Goal: Task Accomplishment & Management: Complete application form

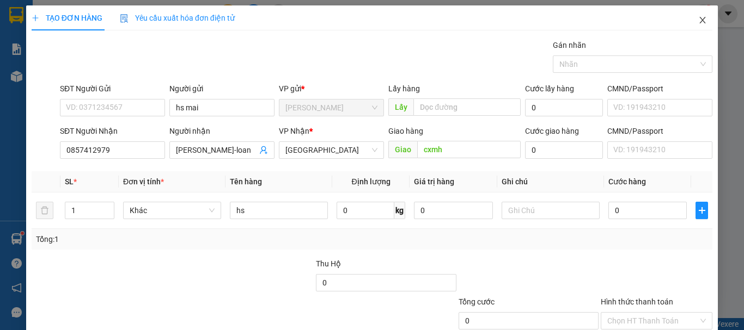
click at [699, 21] on icon "close" at bounding box center [702, 20] width 6 height 7
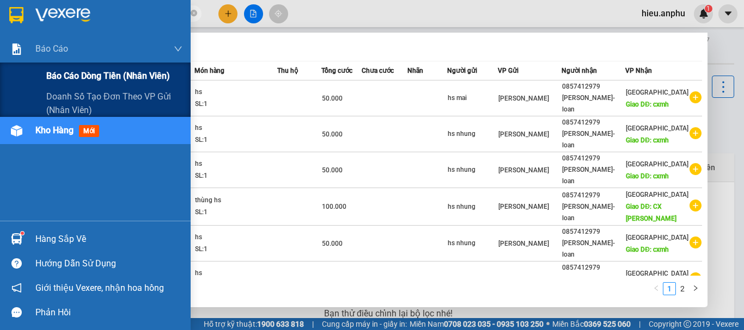
click at [69, 75] on span "Báo cáo dòng tiền (nhân viên)" at bounding box center [108, 76] width 124 height 14
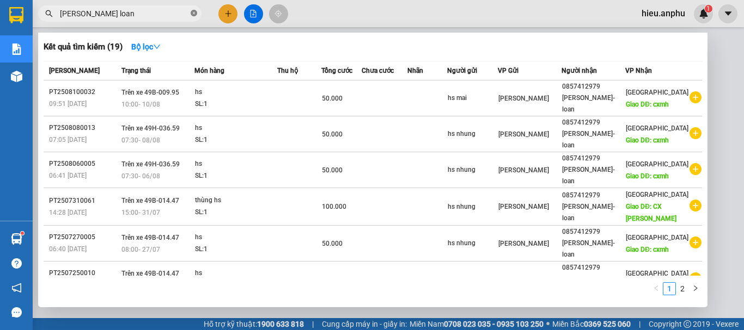
click at [195, 14] on icon "close-circle" at bounding box center [194, 13] width 7 height 7
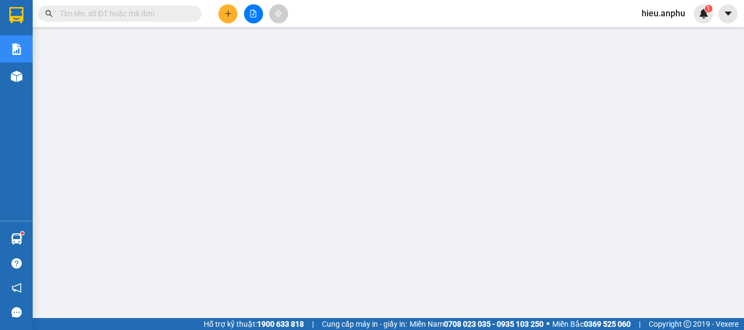
click at [104, 13] on input "text" at bounding box center [124, 14] width 128 height 12
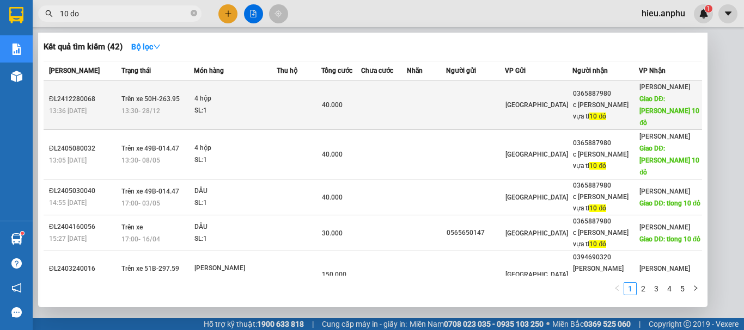
type input "10 do"
click at [657, 97] on span "Giao DĐ: [PERSON_NAME] 10 đỏ" at bounding box center [669, 111] width 60 height 32
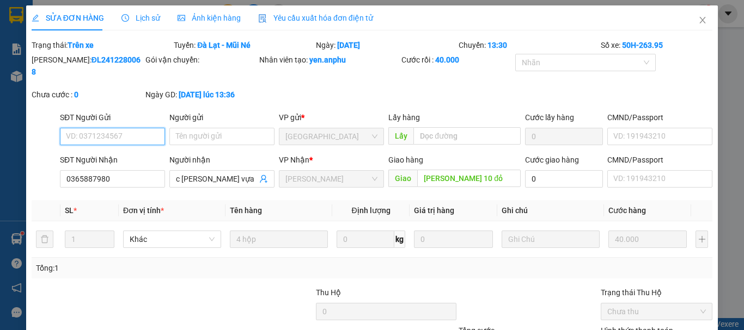
type input "0365887980"
type input "c [PERSON_NAME] vựa tl 10 đỏ"
type input "[PERSON_NAME] 10 đỏ"
type input "40.000"
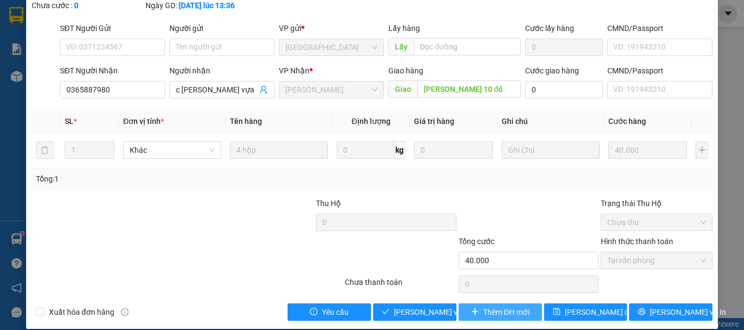
click at [510, 306] on span "Thêm ĐH mới" at bounding box center [506, 312] width 46 height 12
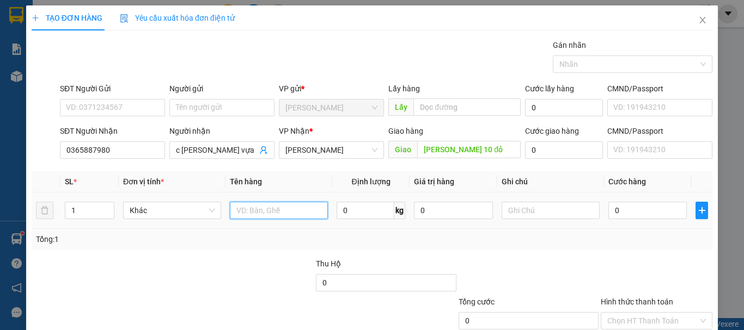
click at [242, 213] on input "text" at bounding box center [279, 210] width 98 height 17
type input "[PERSON_NAME]"
click at [253, 273] on div at bounding box center [244, 277] width 142 height 38
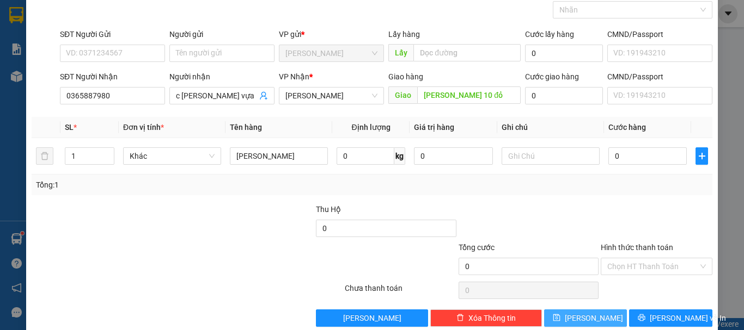
click at [576, 317] on button "[PERSON_NAME]" at bounding box center [585, 318] width 83 height 17
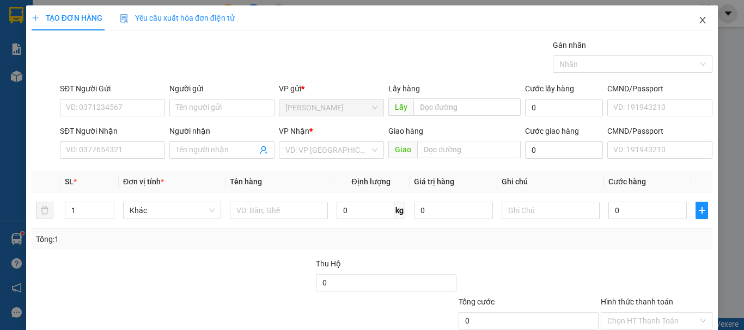
click at [698, 21] on icon "close" at bounding box center [702, 20] width 9 height 9
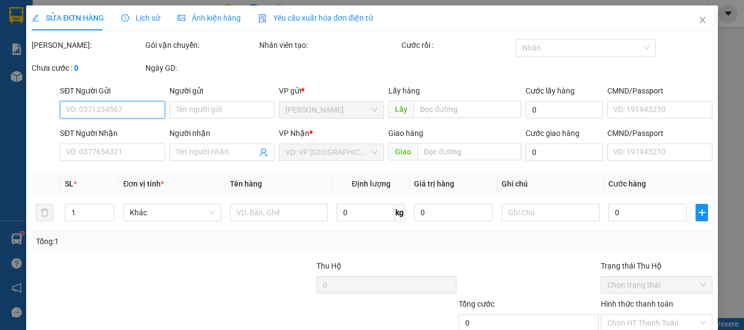
type input "0365887980"
type input "c [PERSON_NAME] vựa tl 10 đỏ"
type input "[PERSON_NAME] 10 đỏ"
type input "40.000"
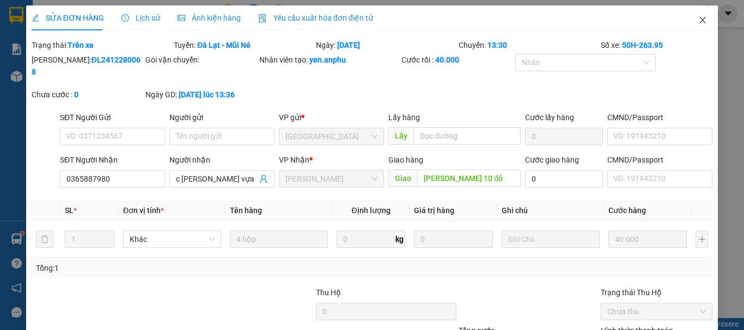
click at [699, 19] on icon "close" at bounding box center [702, 20] width 6 height 7
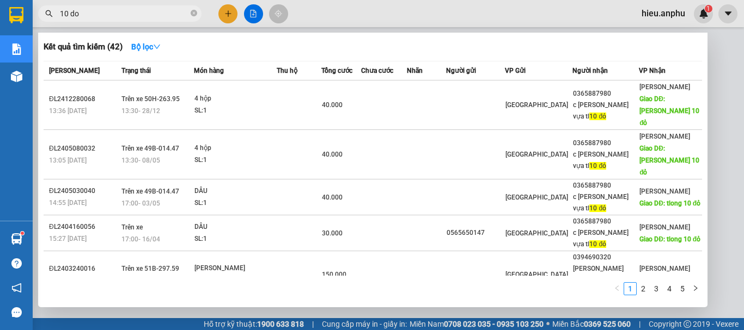
click at [118, 15] on input "10 do" at bounding box center [124, 14] width 128 height 12
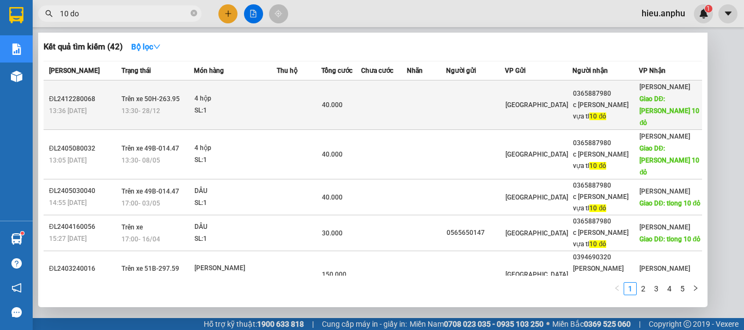
click at [666, 97] on span "Giao DĐ: [PERSON_NAME] 10 đỏ" at bounding box center [669, 111] width 60 height 32
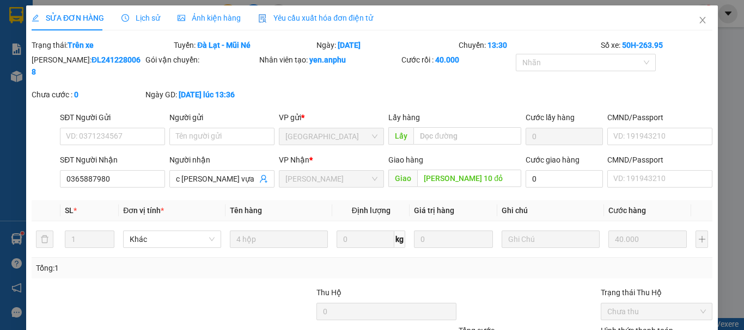
type input "0365887980"
type input "c [PERSON_NAME] vựa tl 10 đỏ"
type input "[PERSON_NAME] 10 đỏ"
type input "40.000"
click at [698, 19] on icon "close" at bounding box center [702, 20] width 9 height 9
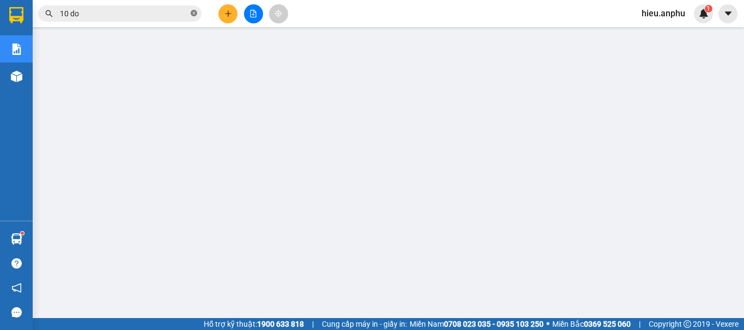
click at [194, 13] on icon "close-circle" at bounding box center [194, 13] width 7 height 7
click at [254, 13] on icon "file-add" at bounding box center [253, 14] width 8 height 8
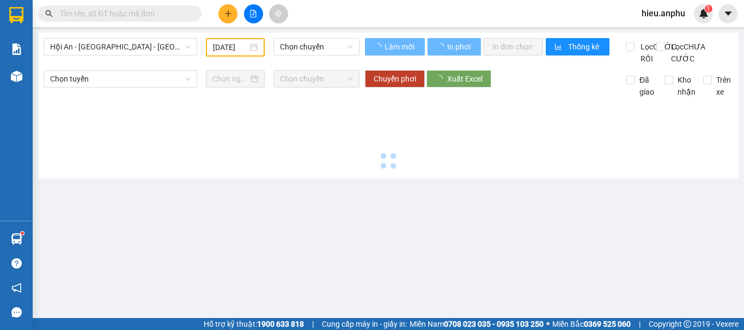
type input "[DATE]"
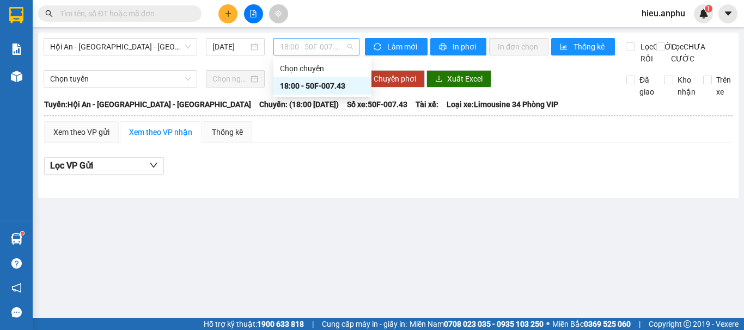
click at [308, 44] on span "18:00 - 50F-007.43" at bounding box center [316, 47] width 73 height 16
click at [310, 44] on span "18:00 - 50F-007.43" at bounding box center [316, 47] width 73 height 16
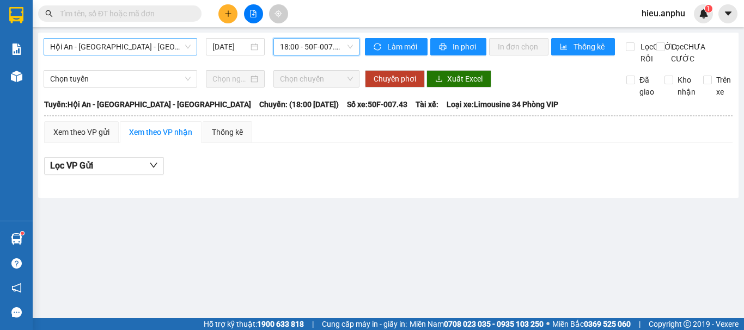
click at [180, 51] on span "Hội An - [GEOGRAPHIC_DATA] - [GEOGRAPHIC_DATA]" at bounding box center [120, 47] width 140 height 16
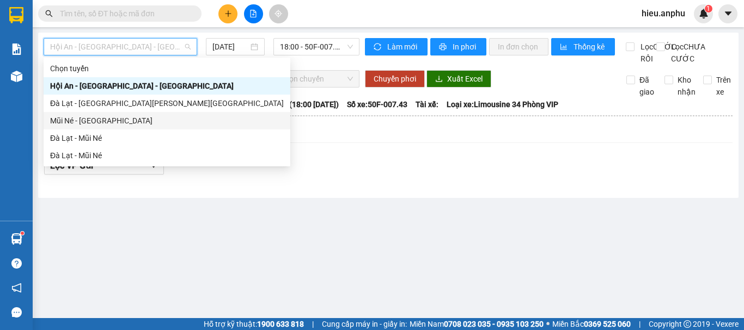
click at [100, 118] on div "Mũi Né - [GEOGRAPHIC_DATA]" at bounding box center [167, 121] width 234 height 12
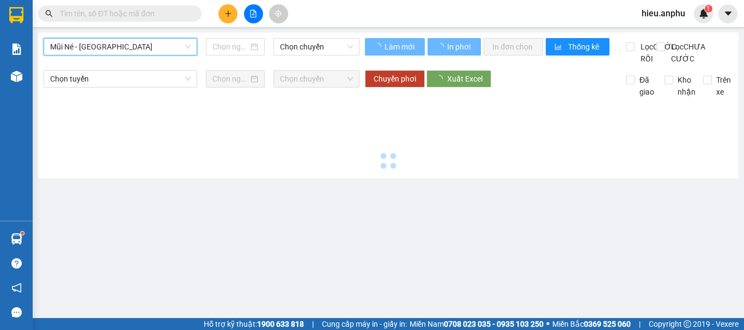
type input "[DATE]"
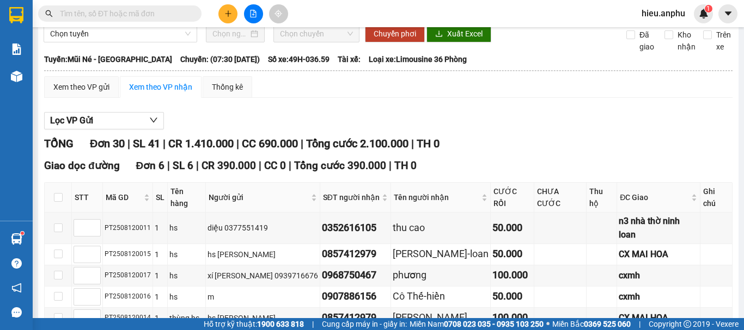
scroll to position [100, 0]
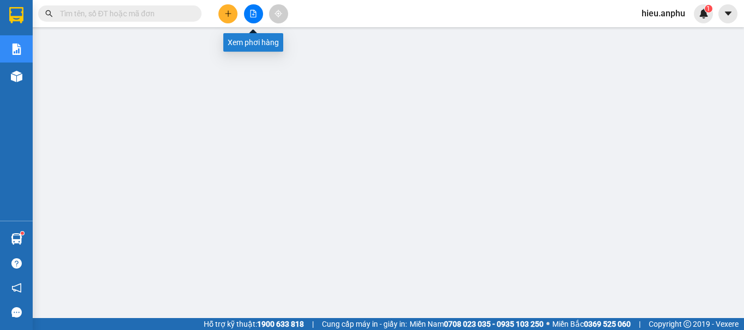
click at [251, 11] on icon "file-add" at bounding box center [253, 14] width 8 height 8
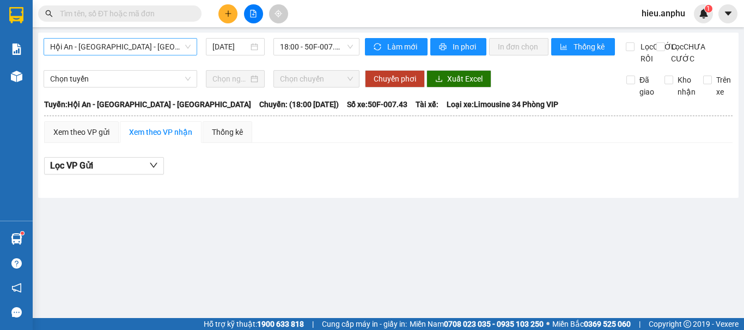
click at [174, 46] on span "Hội An - [GEOGRAPHIC_DATA] - [GEOGRAPHIC_DATA]" at bounding box center [120, 47] width 140 height 16
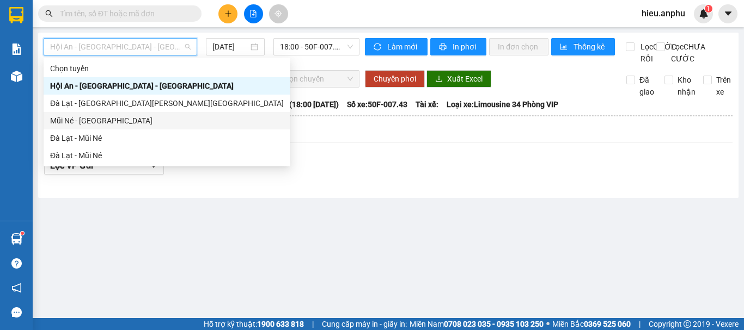
click at [104, 118] on div "Mũi Né - [GEOGRAPHIC_DATA]" at bounding box center [167, 121] width 234 height 12
type input "[DATE]"
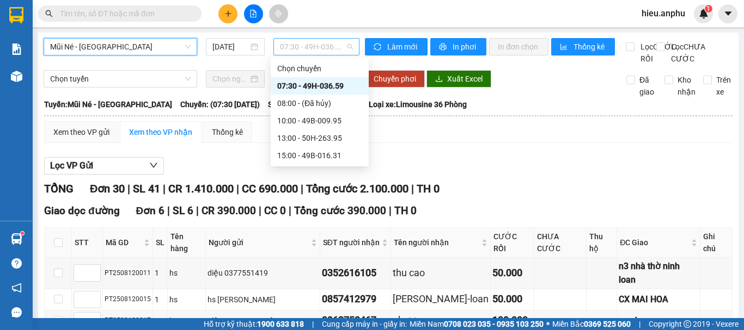
click at [298, 46] on span "07:30 - 49H-036.59" at bounding box center [316, 47] width 73 height 16
click at [291, 119] on div "10:00 - 49B-009.95" at bounding box center [319, 121] width 85 height 12
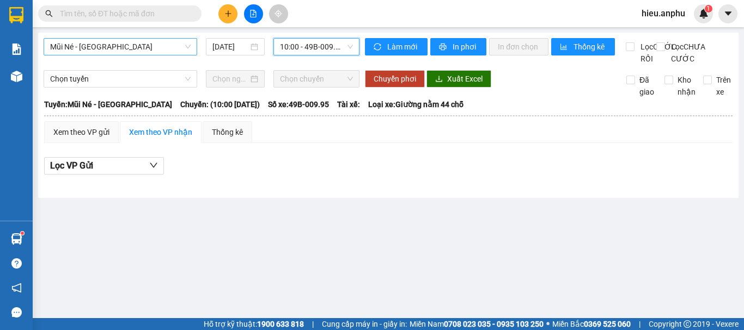
click at [145, 51] on span "Mũi Né - [GEOGRAPHIC_DATA]" at bounding box center [120, 47] width 140 height 16
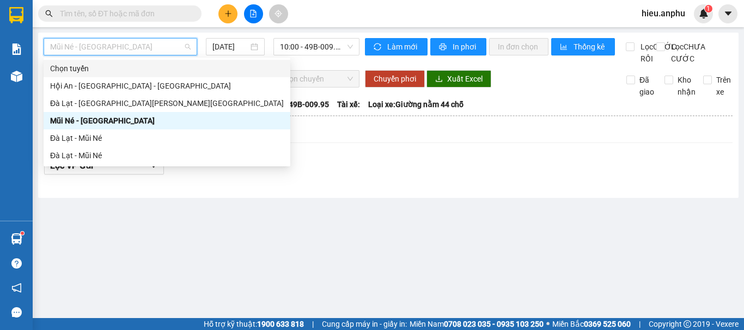
click at [308, 187] on div "Lọc VP Gửi" at bounding box center [388, 169] width 688 height 35
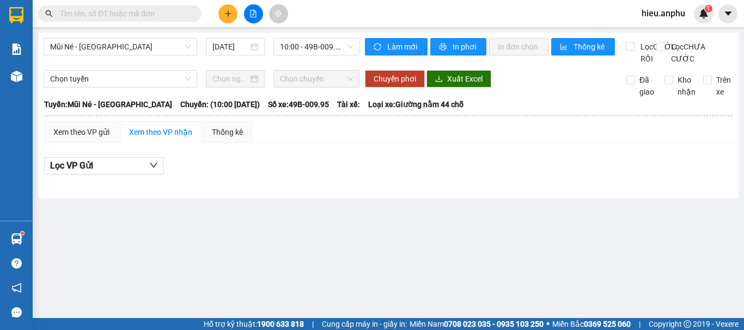
click at [242, 211] on main "Mũi Né - [GEOGRAPHIC_DATA] [DATE] 10:00 - 49B-009.95 [PERSON_NAME] mới In phơi …" at bounding box center [372, 159] width 744 height 318
click at [259, 15] on button at bounding box center [253, 13] width 19 height 19
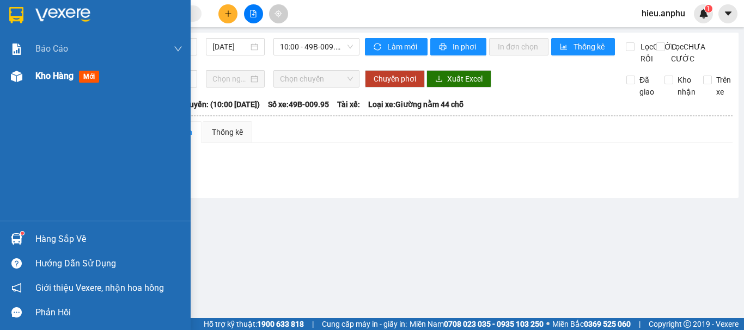
click at [22, 72] on img at bounding box center [16, 76] width 11 height 11
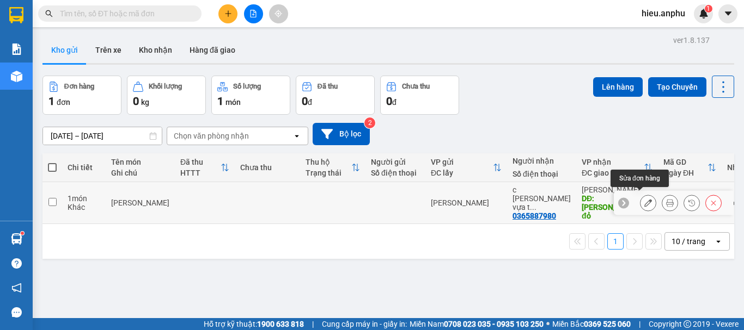
click at [644, 200] on icon at bounding box center [648, 203] width 8 height 8
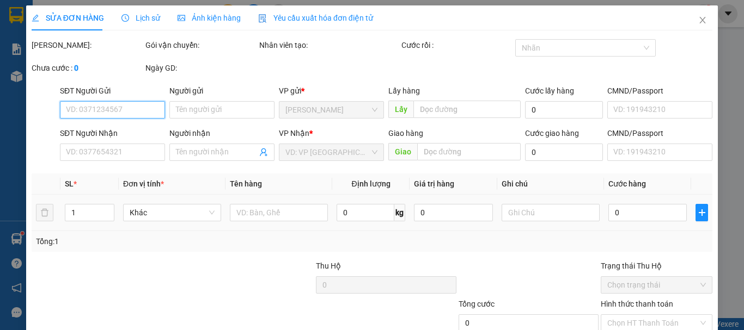
type input "0365887980"
type input "c [PERSON_NAME] vựa tl 10 đỏ"
type input "[PERSON_NAME] 10 đỏ"
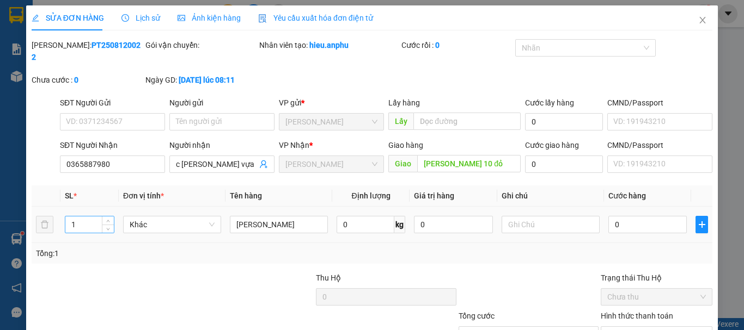
click at [91, 217] on input "1" at bounding box center [89, 225] width 48 height 16
type input "12"
click at [139, 272] on div at bounding box center [101, 291] width 142 height 38
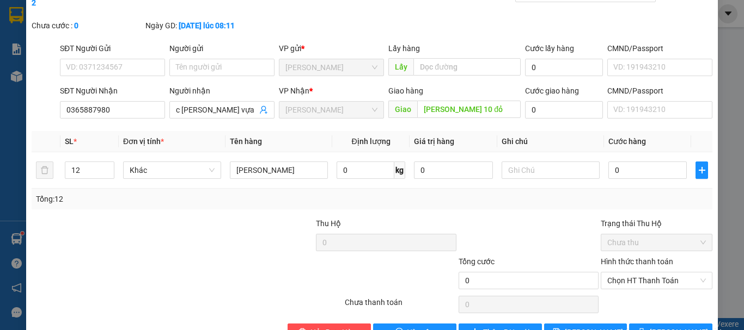
scroll to position [75, 0]
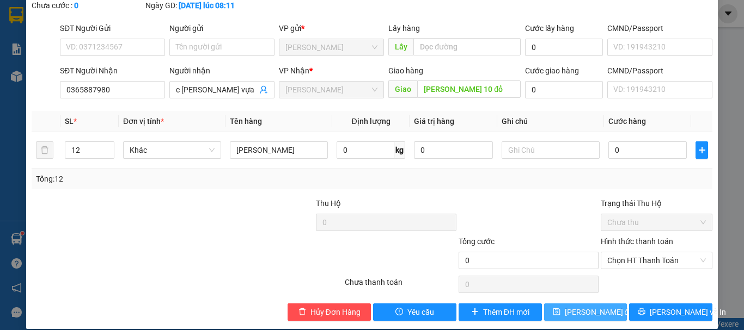
click at [591, 306] on span "[PERSON_NAME] đổi" at bounding box center [599, 312] width 70 height 12
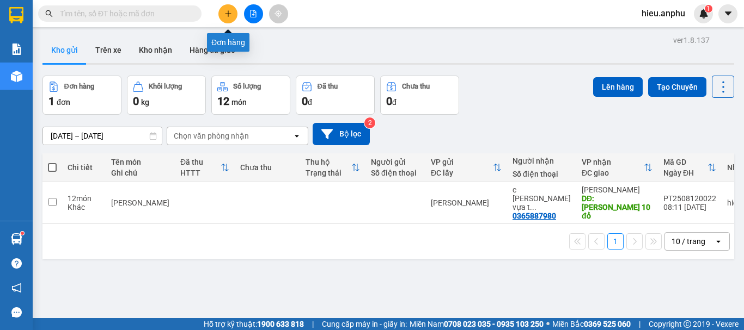
click at [230, 14] on icon "plus" at bounding box center [228, 13] width 6 height 1
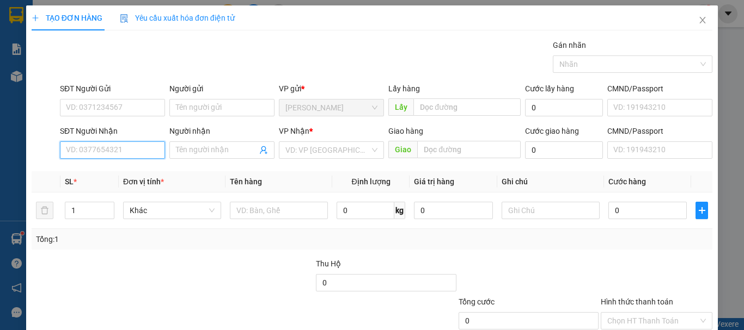
click at [110, 154] on input "SĐT Người Nhận" at bounding box center [112, 150] width 105 height 17
type input "0916655141"
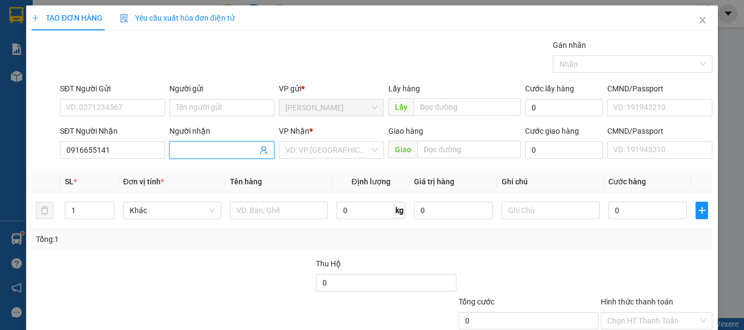
click at [236, 148] on input "Người nhận" at bounding box center [216, 150] width 81 height 12
type input "[PERSON_NAME] vi"
click at [142, 258] on div at bounding box center [101, 277] width 142 height 38
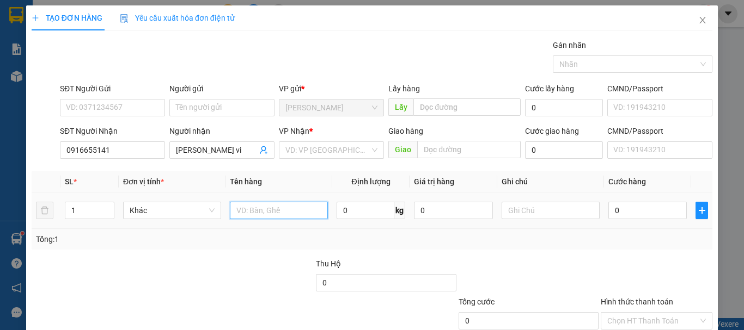
click at [294, 211] on input "text" at bounding box center [279, 210] width 98 height 17
type input "hs"
click at [201, 271] on div at bounding box center [244, 277] width 142 height 38
click at [636, 212] on input "0" at bounding box center [647, 210] width 78 height 17
type input "3"
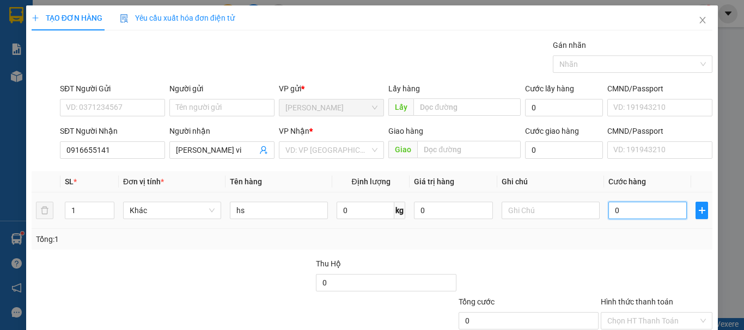
type input "3"
type input "30"
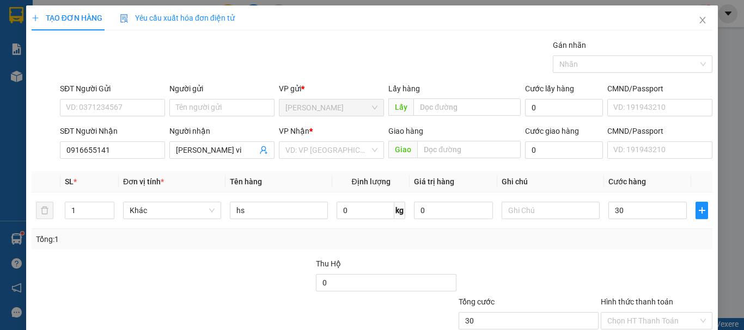
type input "30.000"
click at [514, 247] on div "Tổng: 1" at bounding box center [372, 239] width 680 height 21
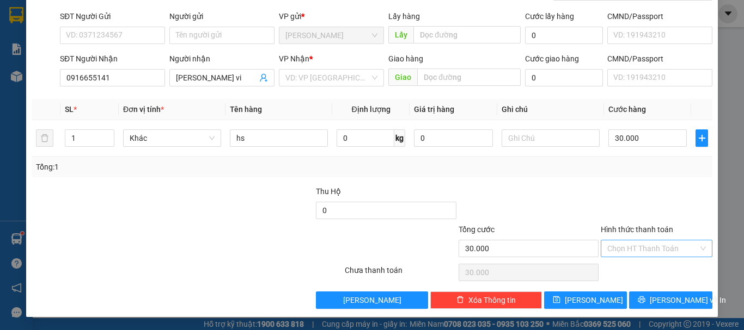
click at [628, 251] on input "Hình thức thanh toán" at bounding box center [652, 249] width 91 height 16
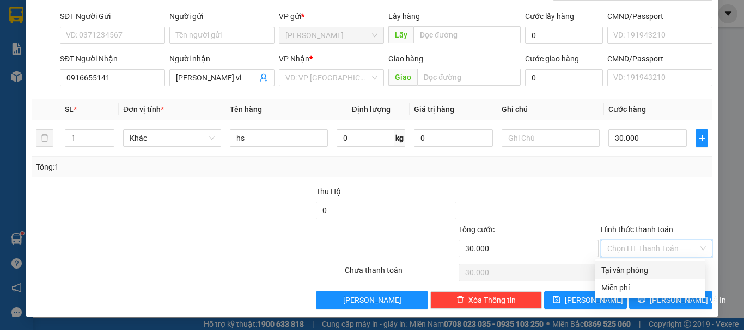
click at [623, 271] on div "Tại văn phòng" at bounding box center [649, 271] width 97 height 12
type input "0"
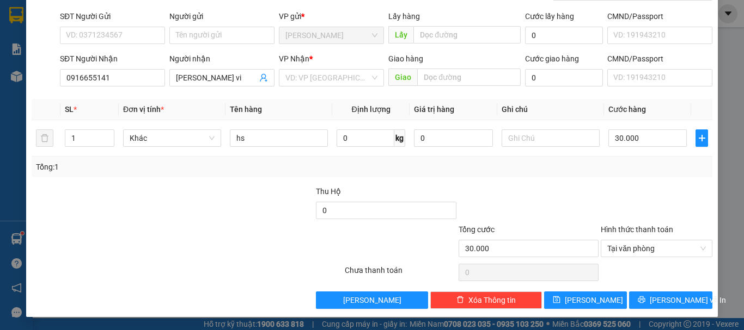
click at [207, 221] on div at bounding box center [244, 205] width 142 height 38
click at [117, 36] on input "SĐT Người Gửi" at bounding box center [112, 35] width 105 height 17
type input "0987020015"
click at [211, 37] on input "Người gửi" at bounding box center [221, 35] width 105 height 17
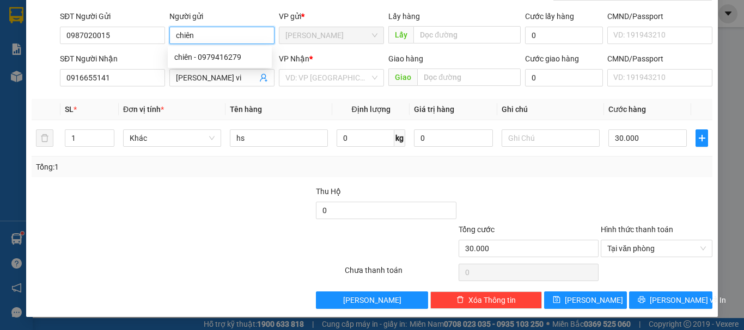
type input "chiên"
click at [245, 189] on div at bounding box center [244, 205] width 142 height 38
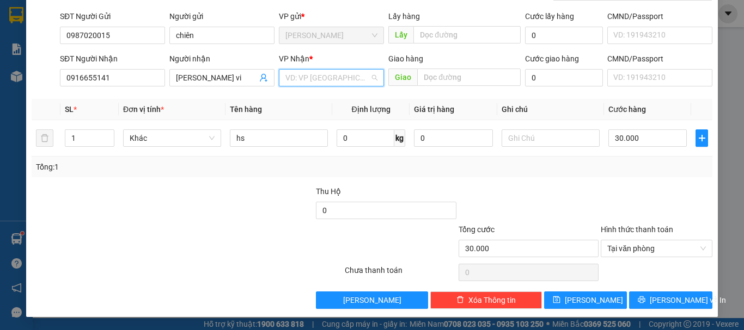
click at [323, 77] on input "search" at bounding box center [327, 78] width 84 height 16
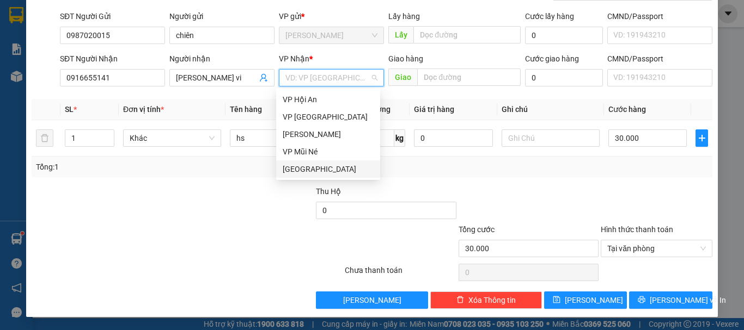
click at [305, 168] on div "[GEOGRAPHIC_DATA]" at bounding box center [328, 169] width 91 height 12
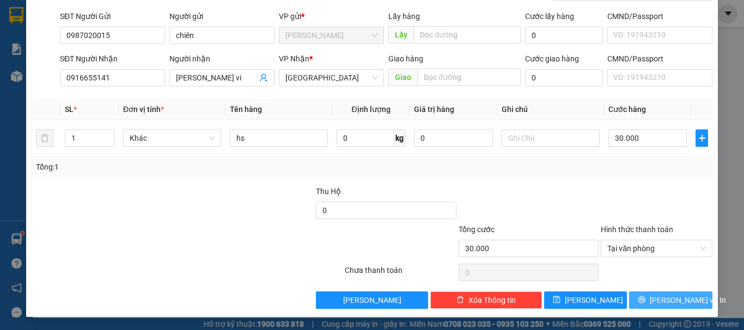
click at [677, 298] on span "[PERSON_NAME] và In" at bounding box center [687, 300] width 76 height 12
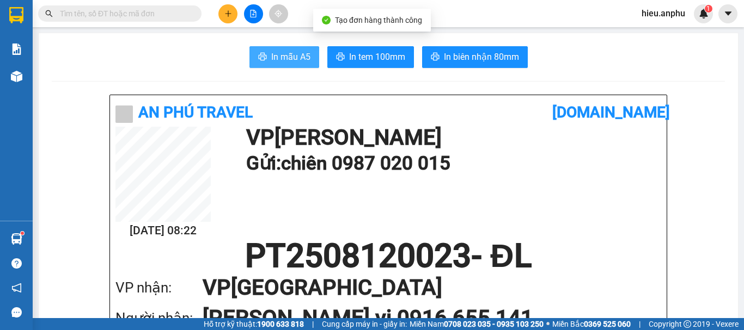
click at [271, 53] on span "In mẫu A5" at bounding box center [290, 57] width 39 height 14
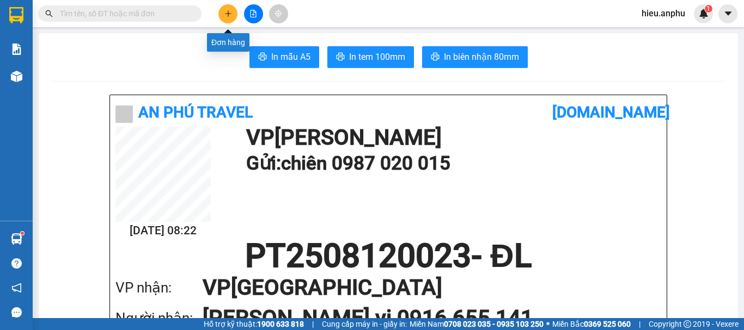
click at [231, 9] on button at bounding box center [227, 13] width 19 height 19
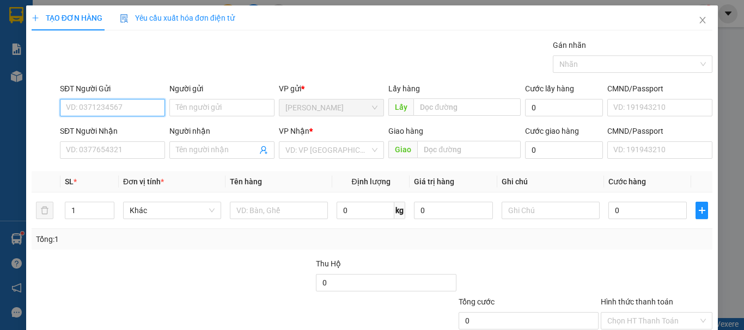
click at [96, 112] on input "SĐT Người Gửi" at bounding box center [112, 107] width 105 height 17
type input "0918795680"
click at [208, 118] on div "Người gửi Tên người gửi" at bounding box center [221, 102] width 105 height 38
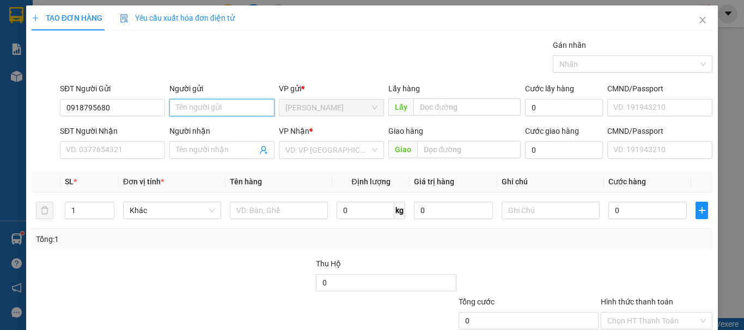
click at [210, 113] on input "Người gửi" at bounding box center [221, 107] width 105 height 17
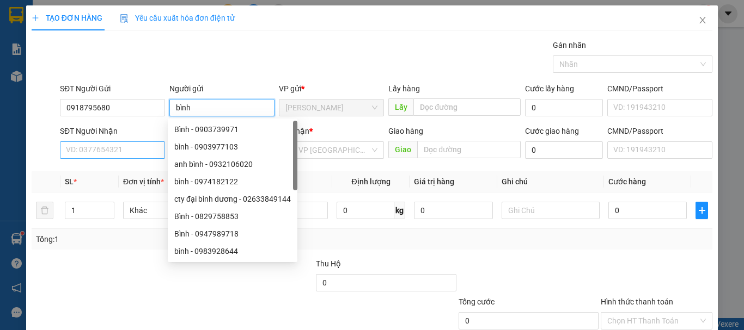
type input "bình"
click at [89, 151] on input "SĐT Người Nhận" at bounding box center [112, 150] width 105 height 17
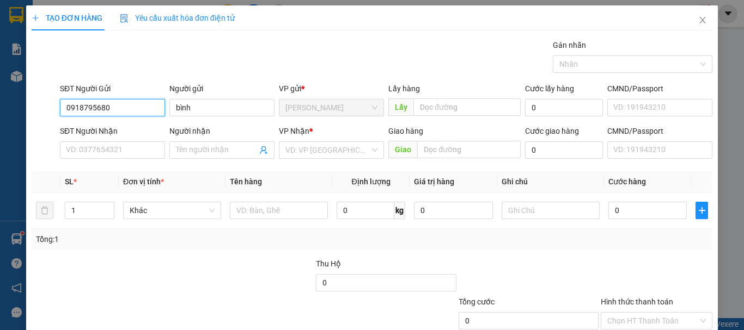
drag, startPoint x: 131, startPoint y: 108, endPoint x: 39, endPoint y: 103, distance: 92.1
click at [39, 103] on div "SĐT Người Gửi 0918795680 0918795680 Người gửi [PERSON_NAME] VP gửi * [PERSON_NA…" at bounding box center [371, 102] width 683 height 38
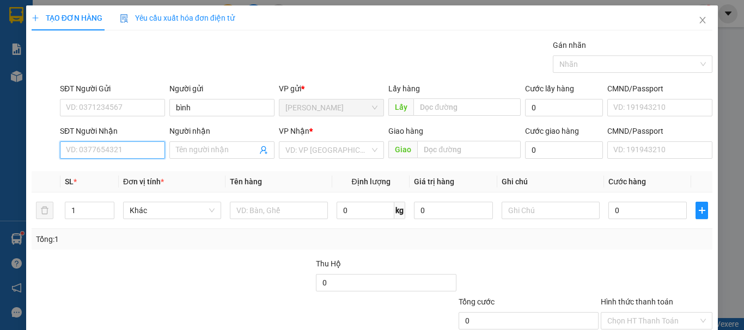
paste input "0918795680"
type input "0918795680"
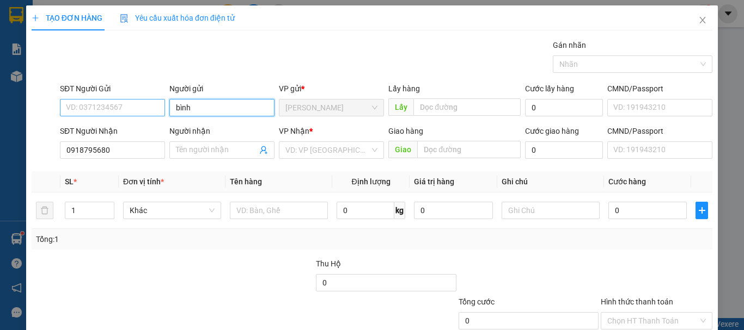
drag, startPoint x: 205, startPoint y: 108, endPoint x: 155, endPoint y: 108, distance: 50.1
click at [155, 108] on div "SĐT Người Gửi VD: 0371234567 Người gửi [PERSON_NAME] VP gửi * [PERSON_NAME] [PE…" at bounding box center [386, 102] width 656 height 38
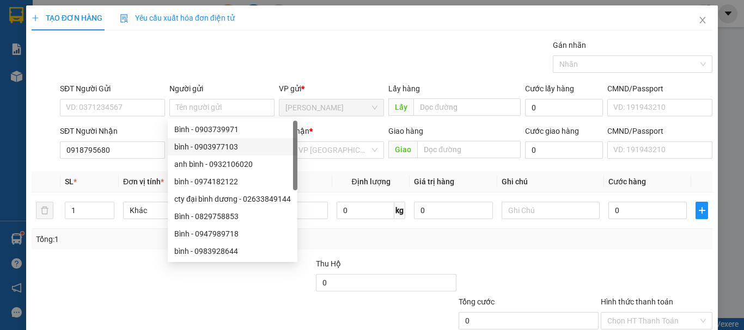
click at [113, 164] on div "Transit Pickup Surcharge Ids Transit Deliver Surcharge Ids Transit Deliver Surc…" at bounding box center [372, 210] width 680 height 342
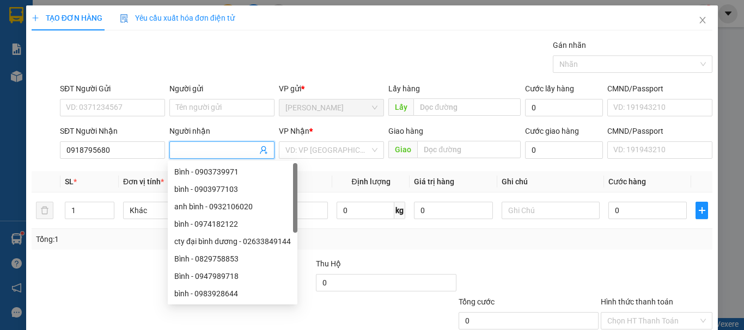
paste input "bình"
type input "bình"
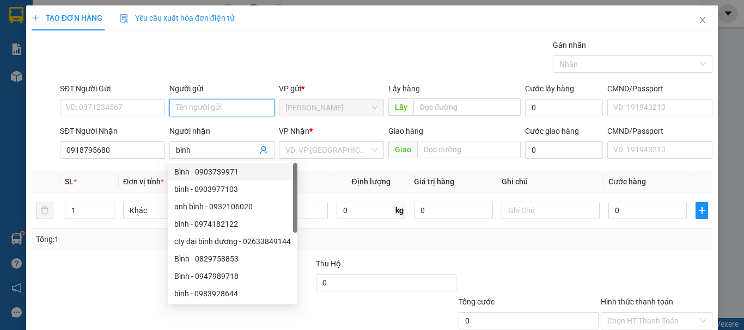
click at [176, 110] on input "Người gửi" at bounding box center [221, 107] width 105 height 17
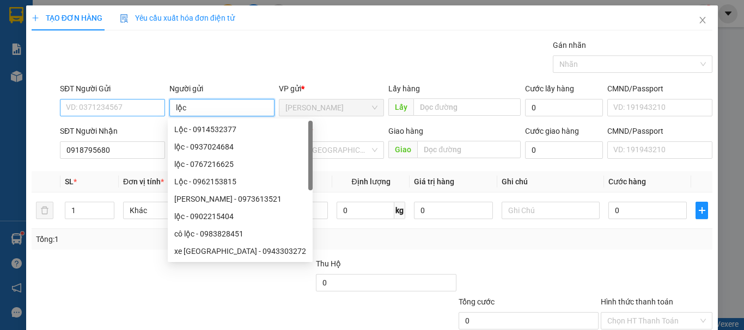
type input "lộc"
click at [116, 109] on input "SĐT Người Gửi" at bounding box center [112, 107] width 105 height 17
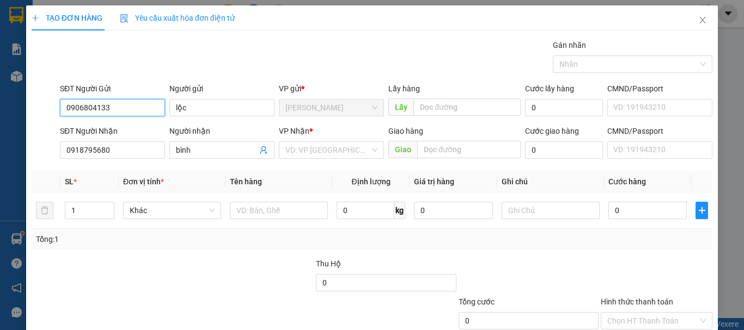
type input "0906804133"
click at [210, 257] on div "Transit Pickup Surcharge Ids Transit Deliver Surcharge Ids Transit Deliver Surc…" at bounding box center [372, 210] width 680 height 342
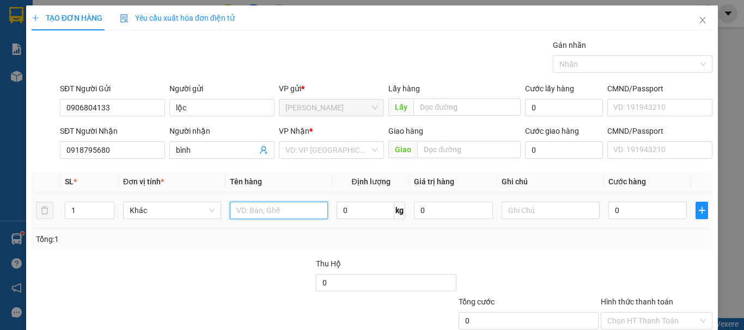
click at [310, 207] on input "text" at bounding box center [279, 210] width 98 height 17
type input "mềm"
click at [285, 242] on div "Tổng: 1" at bounding box center [372, 240] width 672 height 12
click at [627, 211] on input "0" at bounding box center [647, 210] width 78 height 17
type input "3"
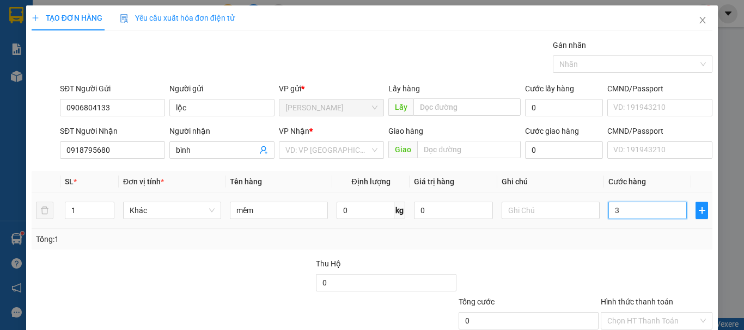
type input "3"
type input "30"
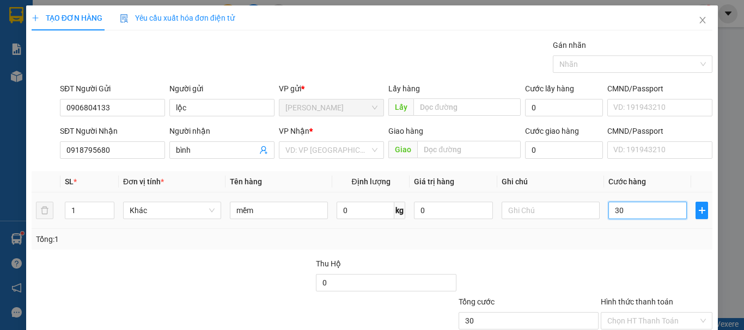
type input "300"
type input "30"
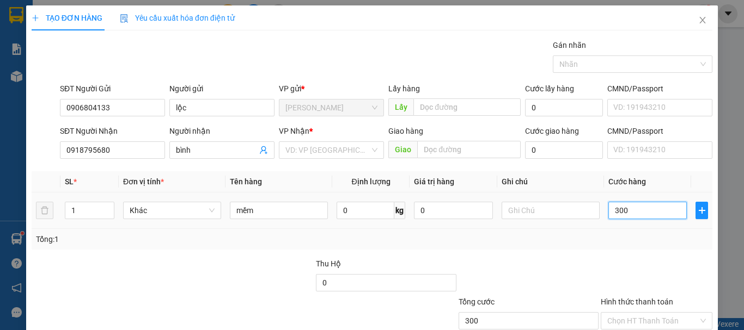
type input "30"
type input "30.000"
click at [557, 228] on td at bounding box center [550, 211] width 107 height 36
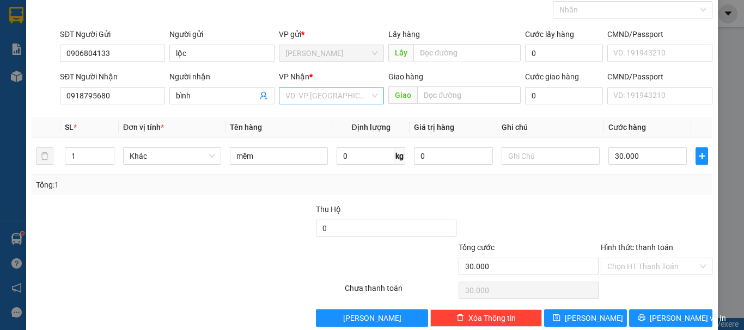
click at [327, 100] on input "search" at bounding box center [327, 96] width 84 height 16
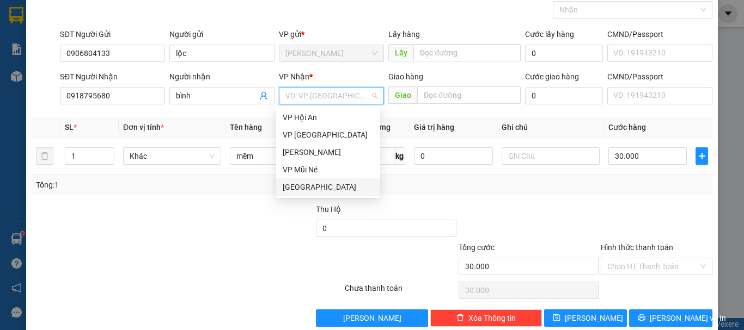
click at [318, 182] on div "[GEOGRAPHIC_DATA]" at bounding box center [328, 187] width 91 height 12
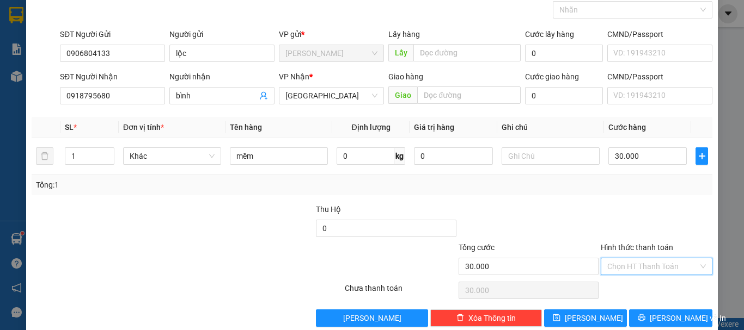
click at [677, 268] on input "Hình thức thanh toán" at bounding box center [652, 267] width 91 height 16
click at [645, 287] on div "Tại văn phòng" at bounding box center [649, 289] width 97 height 12
type input "0"
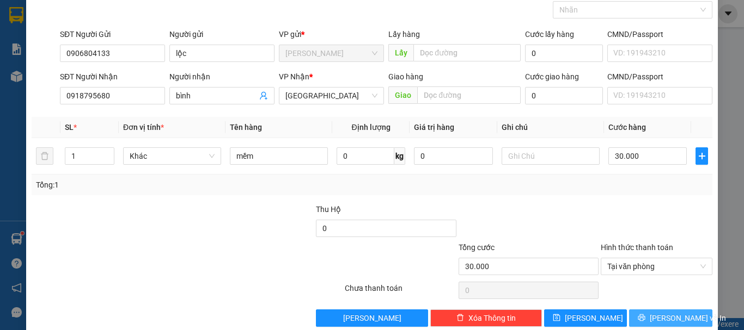
click at [662, 315] on span "[PERSON_NAME] và In" at bounding box center [687, 318] width 76 height 12
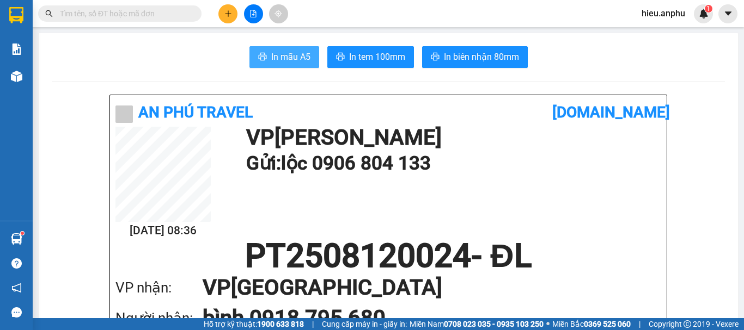
click at [281, 53] on span "In mẫu A5" at bounding box center [290, 57] width 39 height 14
click at [228, 13] on icon "plus" at bounding box center [228, 14] width 8 height 8
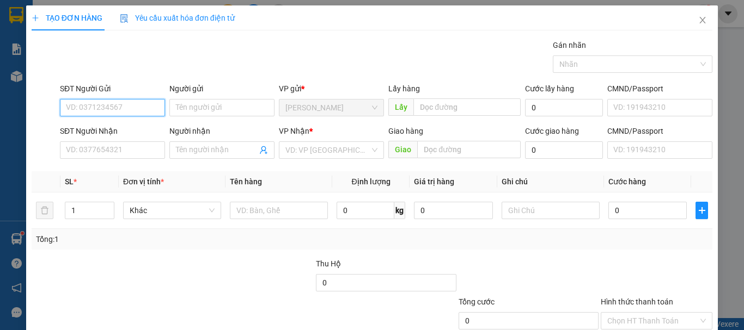
click at [75, 104] on input "SĐT Người Gửi" at bounding box center [112, 107] width 105 height 17
type input "0916378369"
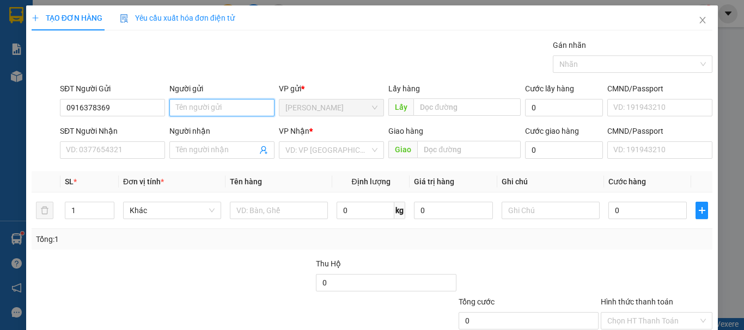
click at [227, 107] on input "Người gửi" at bounding box center [221, 107] width 105 height 17
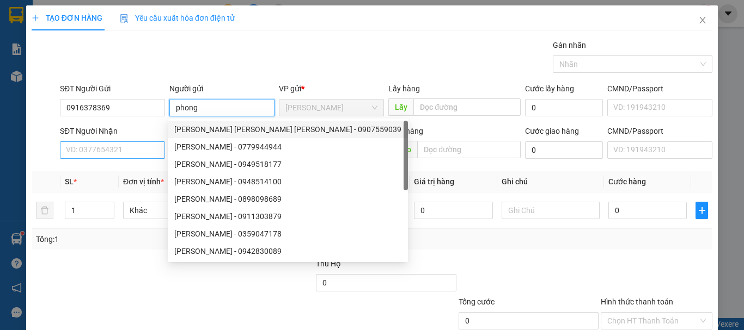
type input "phong"
click at [121, 151] on input "SĐT Người Nhận" at bounding box center [112, 150] width 105 height 17
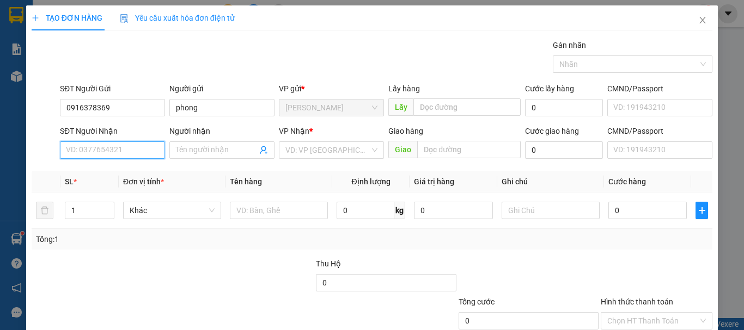
click at [133, 153] on input "SĐT Người Nhận" at bounding box center [112, 150] width 105 height 17
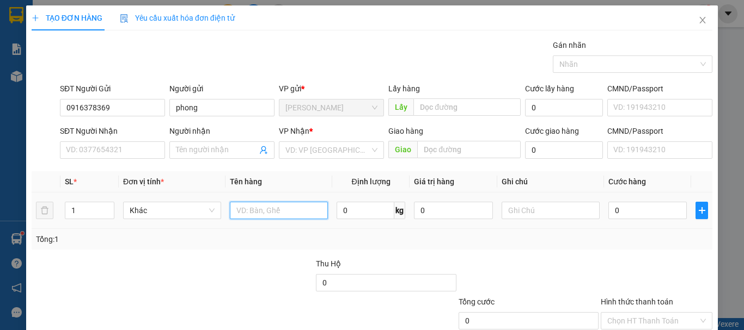
click at [251, 208] on input "text" at bounding box center [279, 210] width 98 height 17
type input "giỏ xách"
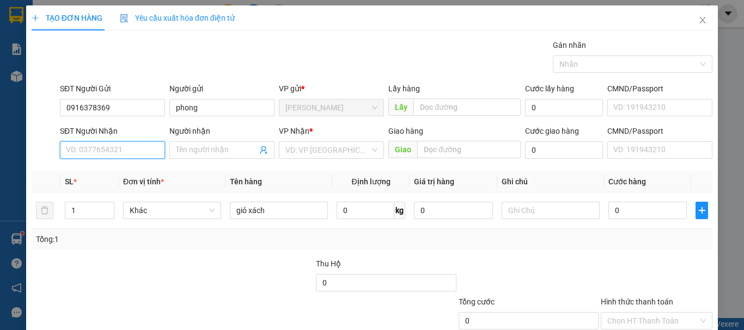
click at [106, 153] on input "SĐT Người Nhận" at bounding box center [112, 150] width 105 height 17
type input "0933488016"
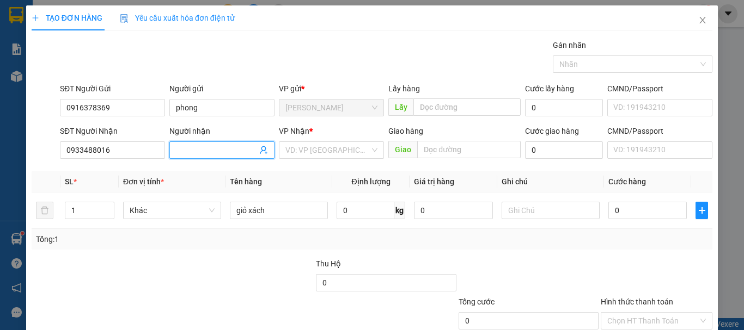
click at [213, 150] on input "Người nhận" at bounding box center [216, 150] width 81 height 12
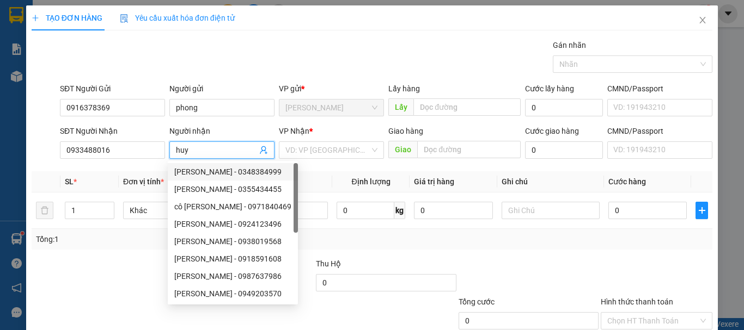
type input "huy"
click at [96, 251] on div "Transit Pickup Surcharge Ids Transit Deliver Surcharge Ids Transit Deliver Surc…" at bounding box center [372, 210] width 680 height 342
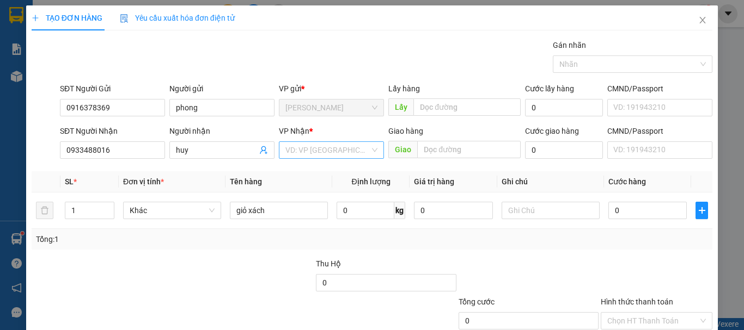
click at [353, 155] on input "search" at bounding box center [327, 150] width 84 height 16
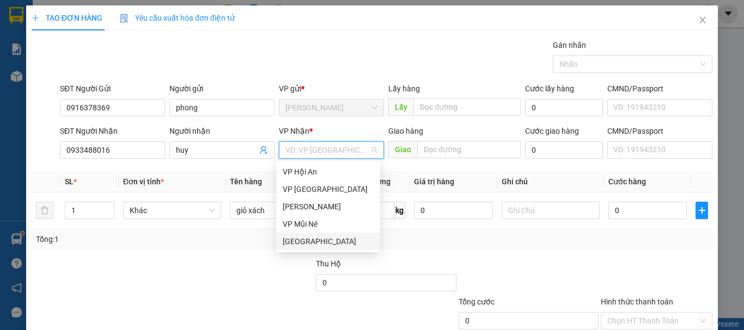
click at [310, 238] on div "[GEOGRAPHIC_DATA]" at bounding box center [328, 242] width 91 height 12
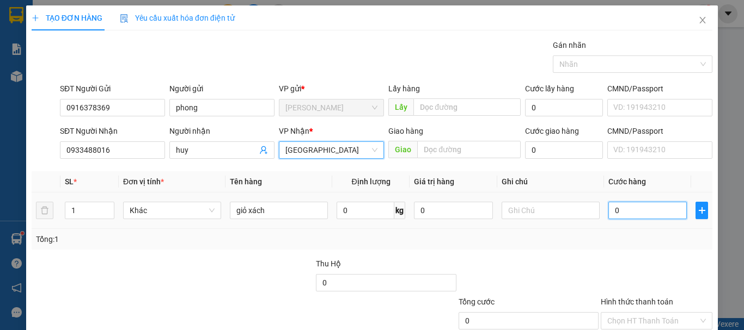
click at [622, 212] on input "0" at bounding box center [647, 210] width 78 height 17
type input "3"
type input "30"
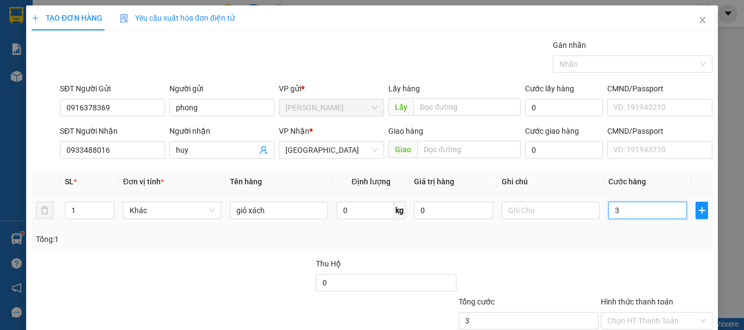
type input "30"
type input "30.000"
click at [580, 263] on div at bounding box center [528, 277] width 142 height 38
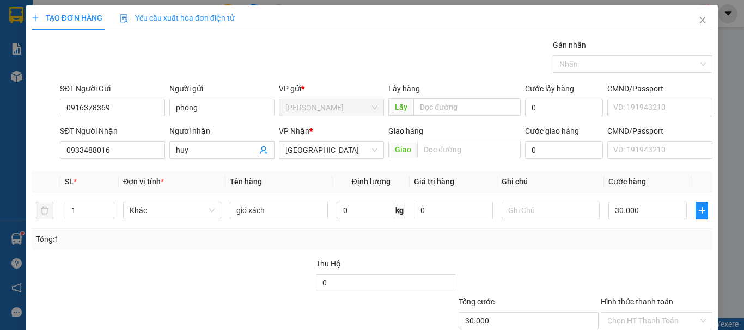
scroll to position [54, 0]
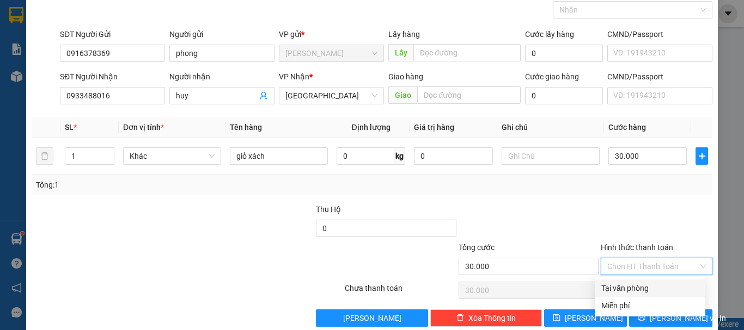
click at [624, 268] on input "Hình thức thanh toán" at bounding box center [652, 267] width 91 height 16
click at [620, 286] on div "Tại văn phòng" at bounding box center [649, 289] width 97 height 12
type input "0"
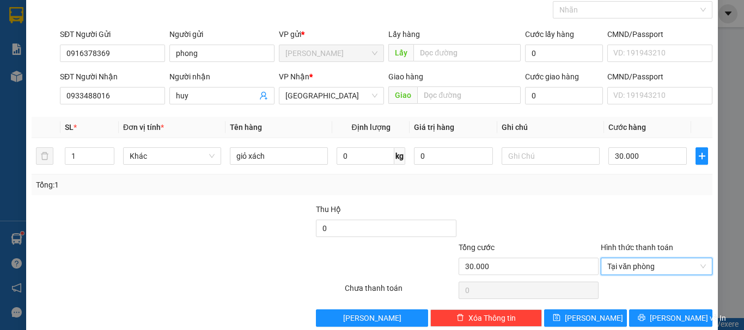
scroll to position [72, 0]
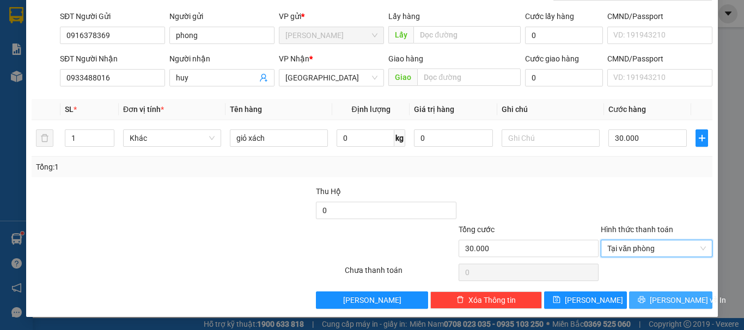
click at [657, 296] on span "[PERSON_NAME] và In" at bounding box center [687, 300] width 76 height 12
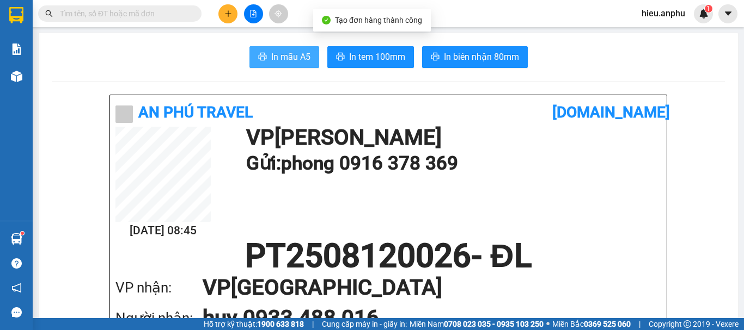
click at [287, 52] on span "In mẫu A5" at bounding box center [290, 57] width 39 height 14
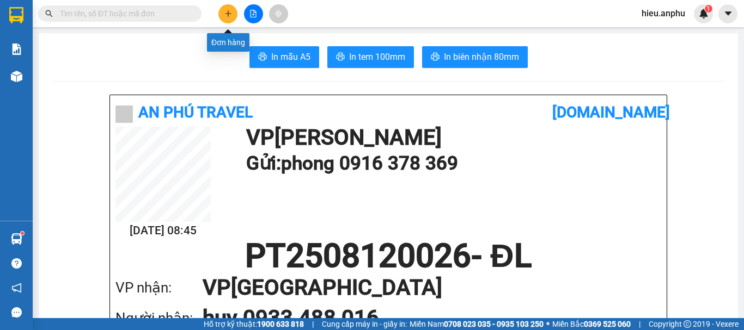
click at [229, 10] on icon "plus" at bounding box center [228, 14] width 8 height 8
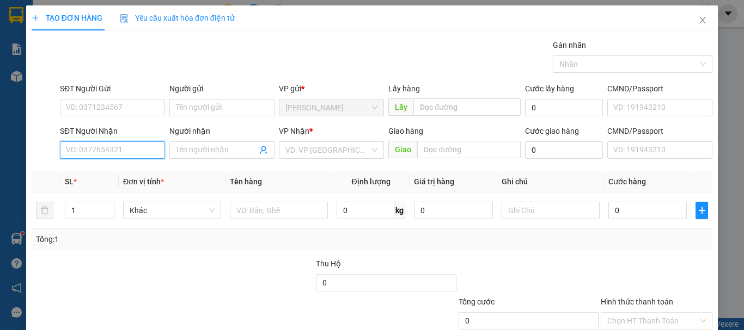
click at [102, 152] on input "SĐT Người Nhận" at bounding box center [112, 150] width 105 height 17
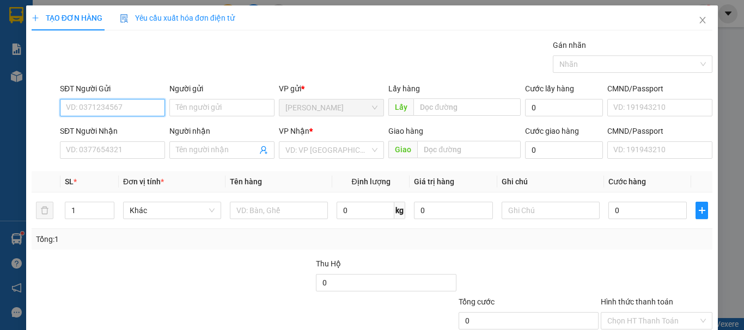
click at [105, 109] on input "SĐT Người Gửi" at bounding box center [112, 107] width 105 height 17
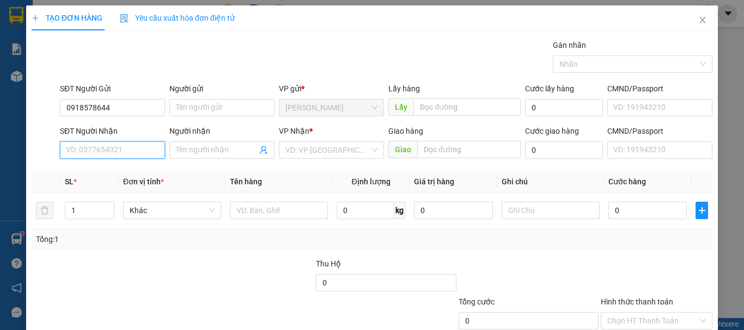
click at [112, 152] on input "SĐT Người Nhận" at bounding box center [112, 150] width 105 height 17
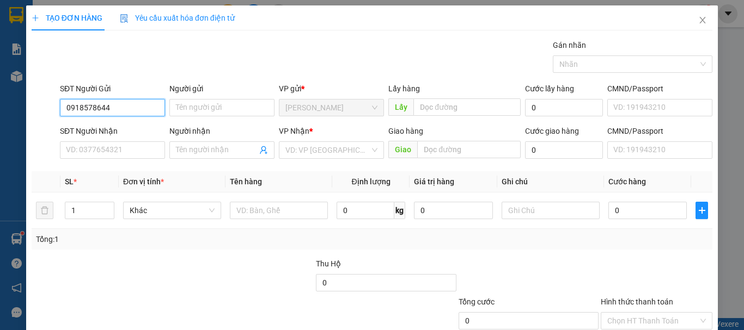
click at [125, 101] on input "0918578644" at bounding box center [112, 107] width 105 height 17
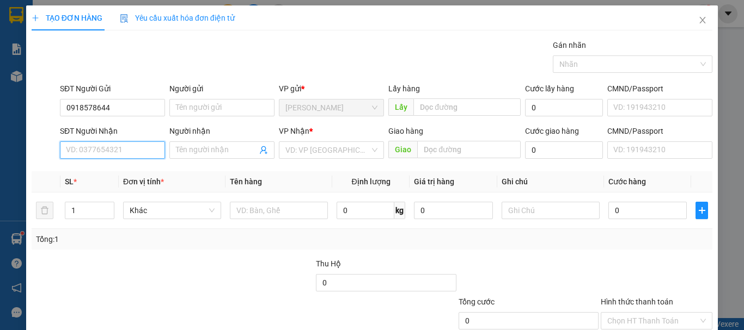
click at [113, 149] on input "SĐT Người Nhận" at bounding box center [112, 150] width 105 height 17
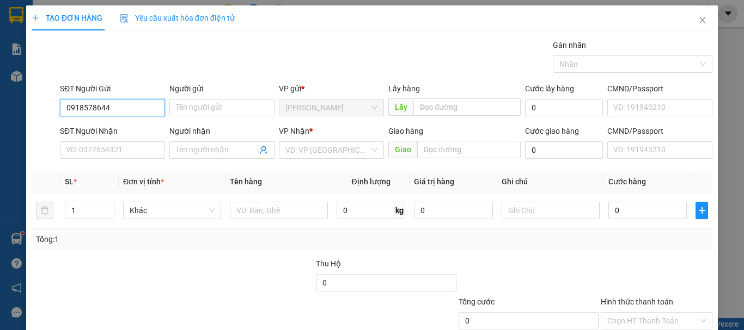
click at [103, 109] on input "0918578644" at bounding box center [112, 107] width 105 height 17
type input "0918578694"
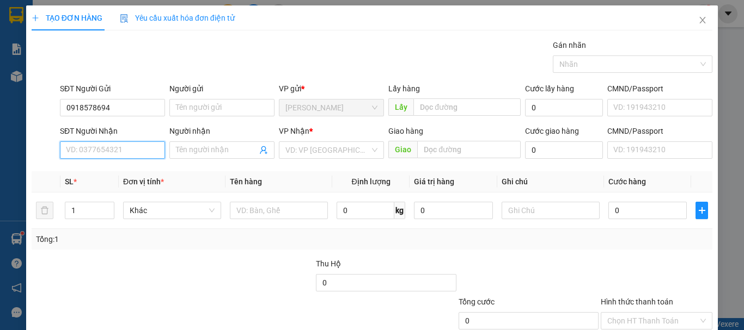
click at [110, 154] on input "SĐT Người Nhận" at bounding box center [112, 150] width 105 height 17
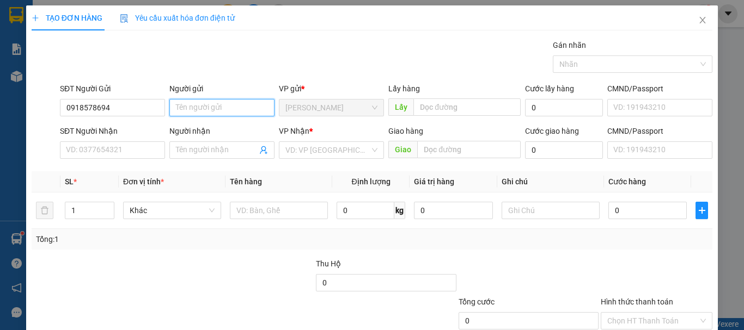
click at [196, 109] on input "Người gửi" at bounding box center [221, 107] width 105 height 17
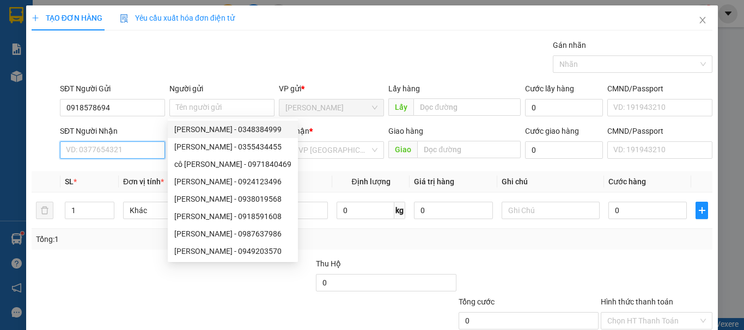
click at [135, 155] on input "SĐT Người Nhận" at bounding box center [112, 150] width 105 height 17
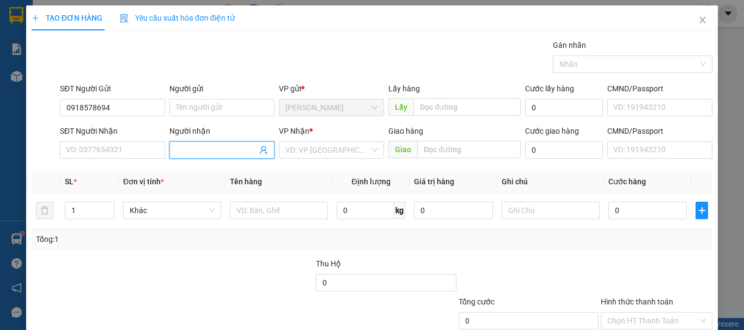
click at [203, 143] on span at bounding box center [221, 150] width 105 height 17
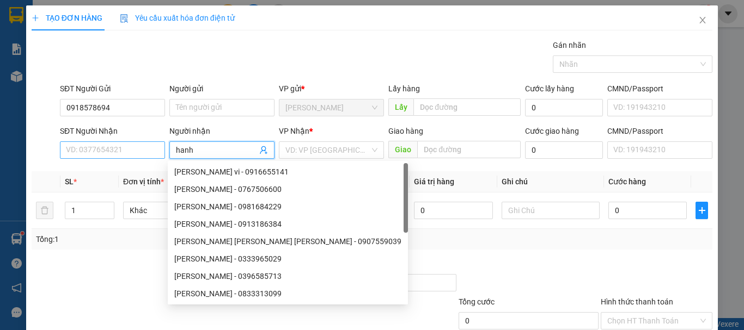
type input "hanh"
click at [131, 156] on input "SĐT Người Nhận" at bounding box center [112, 150] width 105 height 17
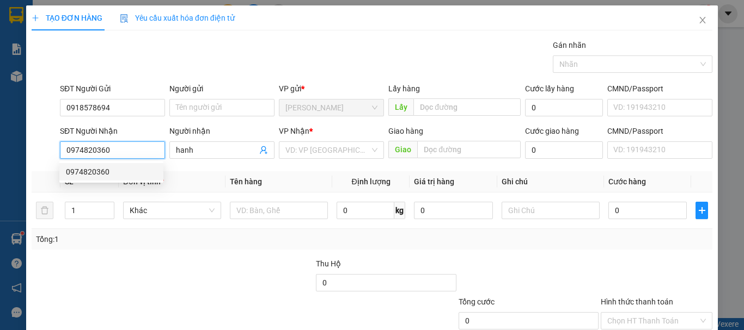
type input "0974820360"
click at [152, 259] on div at bounding box center [101, 277] width 142 height 38
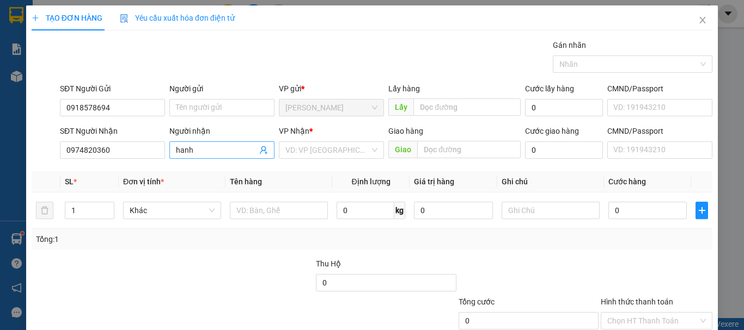
click at [210, 146] on input "hanh" at bounding box center [216, 150] width 81 height 12
type input "hanh"
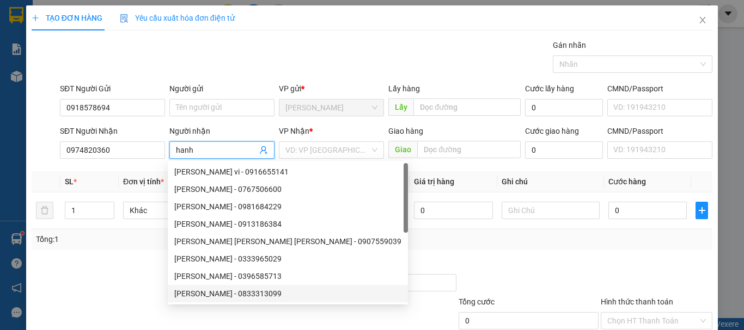
click at [107, 262] on div at bounding box center [101, 277] width 142 height 38
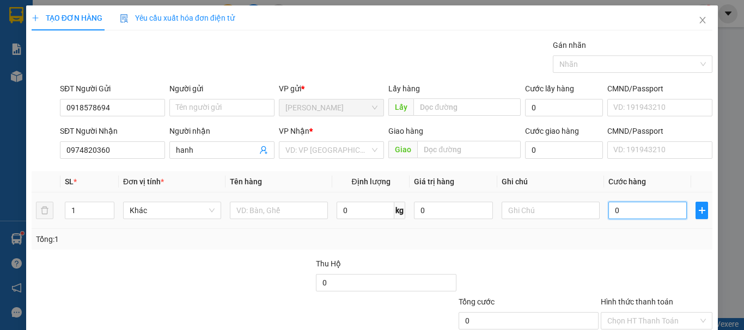
click at [643, 212] on input "0" at bounding box center [647, 210] width 78 height 17
type input "3"
type input "30"
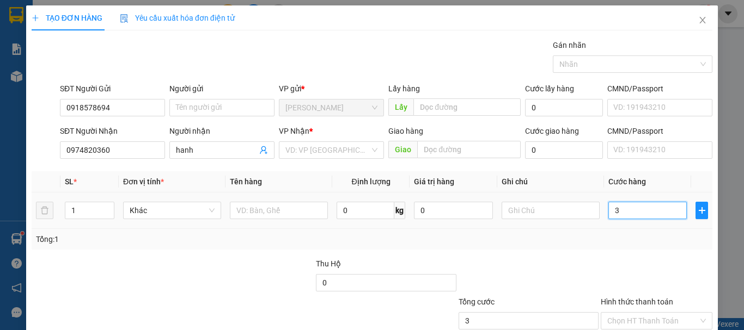
type input "30"
type input "30.000"
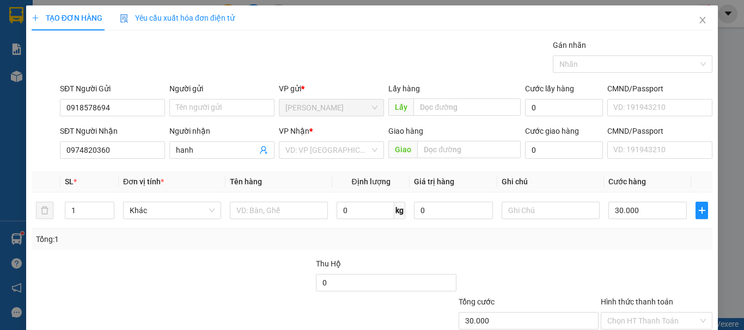
click at [498, 251] on div "Transit Pickup Surcharge Ids Transit Deliver Surcharge Ids Transit Deliver Surc…" at bounding box center [372, 210] width 680 height 342
click at [267, 208] on input "text" at bounding box center [279, 210] width 98 height 17
type input "nuoc mam"
click at [616, 208] on input "30.000" at bounding box center [647, 210] width 78 height 17
type input "4"
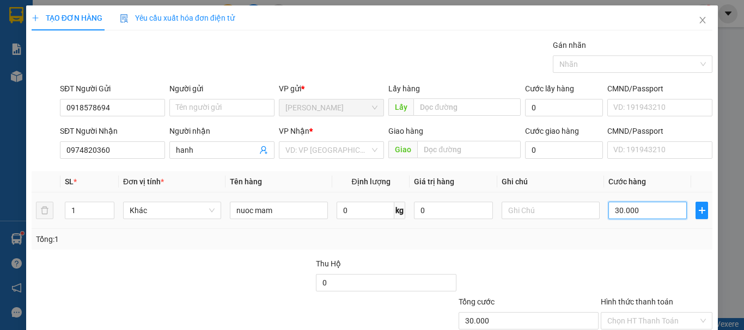
type input "4"
type input "40"
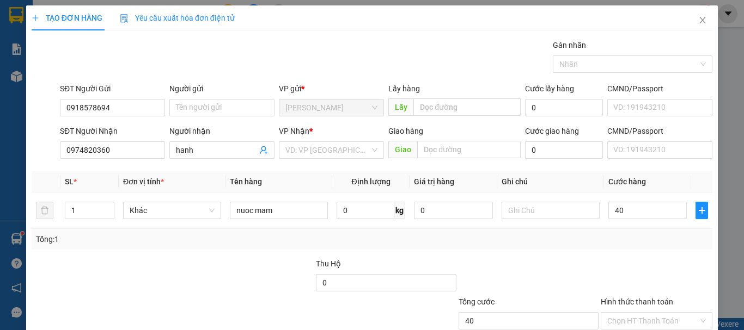
type input "40.000"
click at [538, 250] on div "Transit Pickup Surcharge Ids Transit Deliver Surcharge Ids Transit Deliver Surc…" at bounding box center [372, 210] width 680 height 342
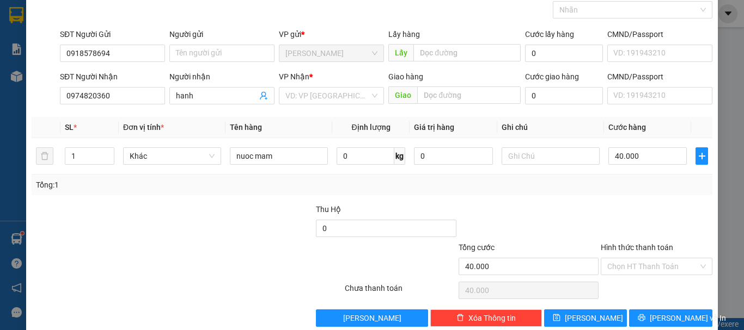
scroll to position [72, 0]
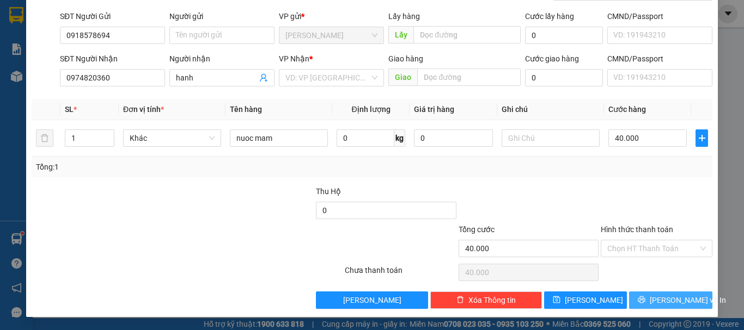
click at [662, 299] on span "[PERSON_NAME] và In" at bounding box center [687, 300] width 76 height 12
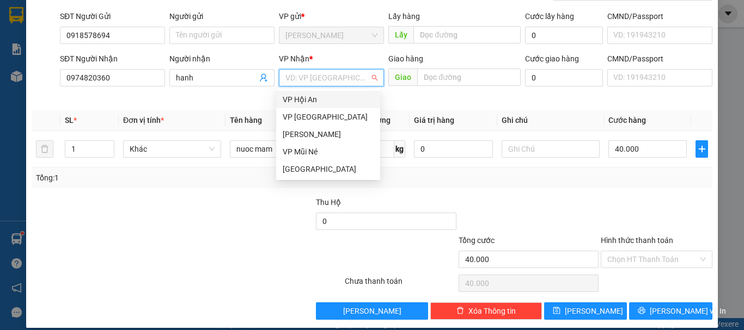
click at [302, 82] on input "search" at bounding box center [327, 78] width 84 height 16
click at [299, 170] on div "[GEOGRAPHIC_DATA]" at bounding box center [328, 169] width 91 height 12
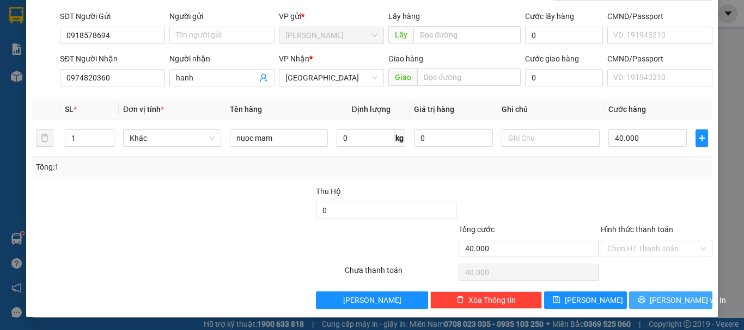
click at [680, 303] on span "[PERSON_NAME] và In" at bounding box center [687, 300] width 76 height 12
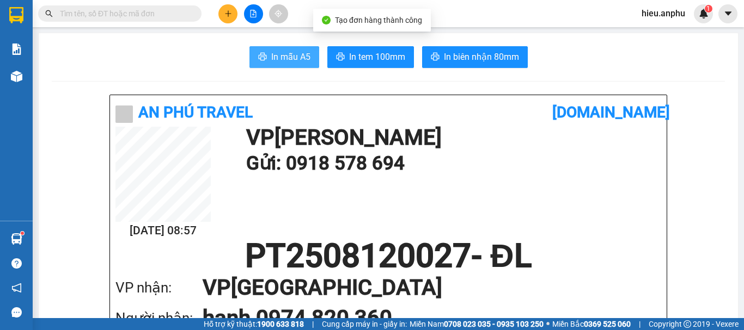
click at [283, 54] on span "In mẫu A5" at bounding box center [290, 57] width 39 height 14
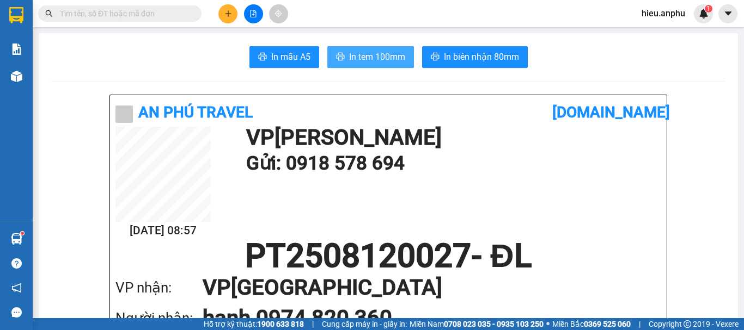
click at [363, 51] on span "In tem 100mm" at bounding box center [377, 57] width 56 height 14
click at [162, 16] on input "text" at bounding box center [124, 14] width 128 height 12
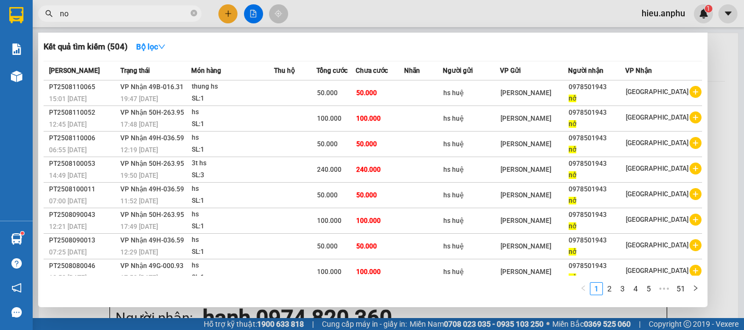
scroll to position [60, 0]
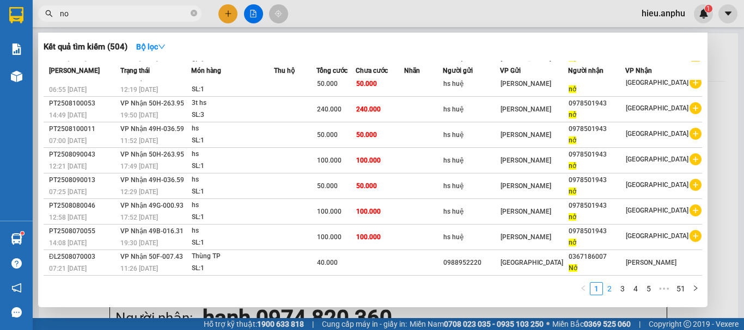
type input "no"
click at [611, 288] on link "2" at bounding box center [609, 289] width 12 height 12
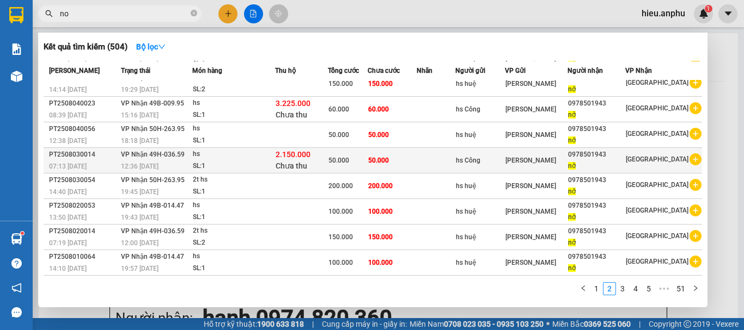
click at [689, 159] on icon "plus-circle" at bounding box center [695, 159] width 12 height 12
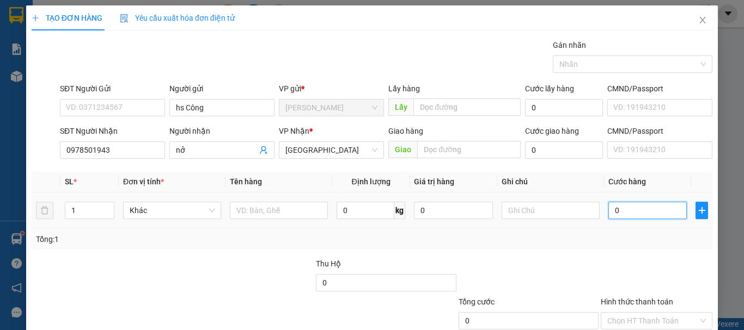
click at [613, 211] on input "0" at bounding box center [647, 210] width 78 height 17
type input "5"
type input "50"
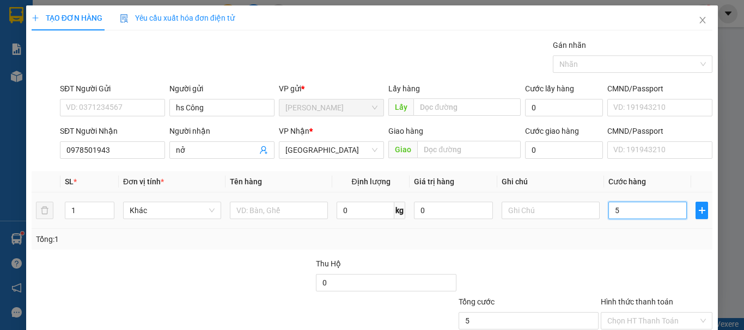
type input "50"
type input "50.000"
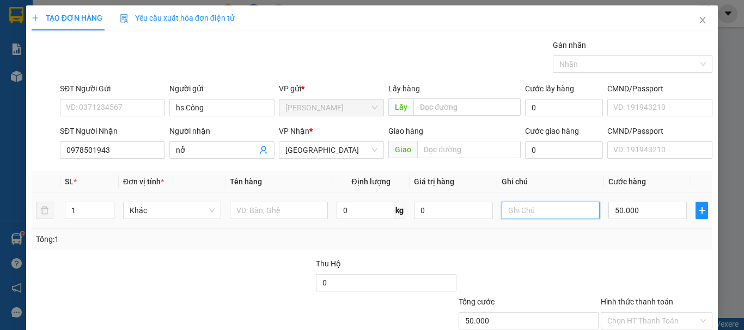
click at [507, 212] on input "text" at bounding box center [550, 210] width 98 height 17
type input "thu hộ"
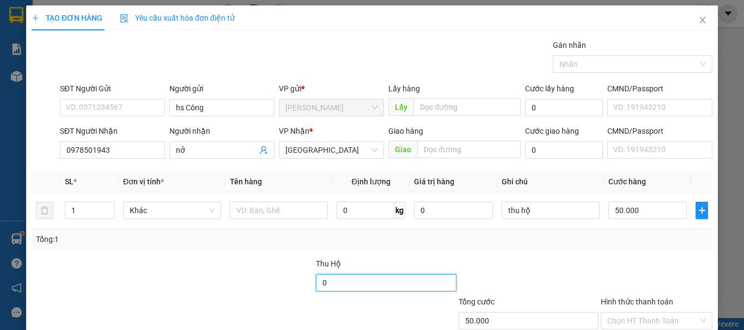
click at [368, 283] on input "0" at bounding box center [386, 282] width 140 height 17
type input "2.200.000"
click at [228, 280] on div at bounding box center [244, 277] width 142 height 38
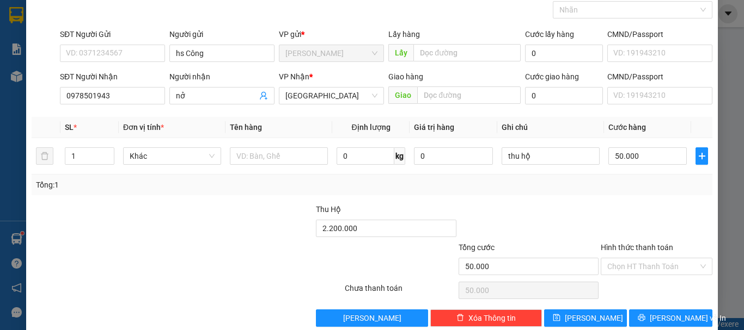
scroll to position [72, 0]
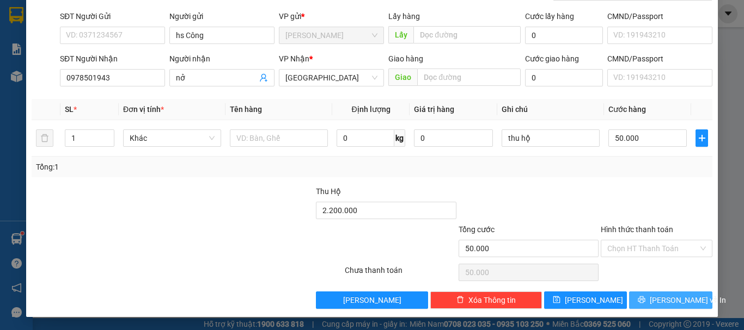
click at [674, 302] on span "[PERSON_NAME] và In" at bounding box center [687, 300] width 76 height 12
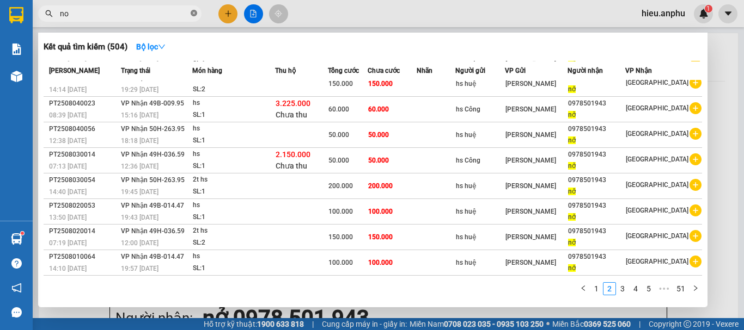
click at [193, 13] on icon "close-circle" at bounding box center [194, 13] width 7 height 7
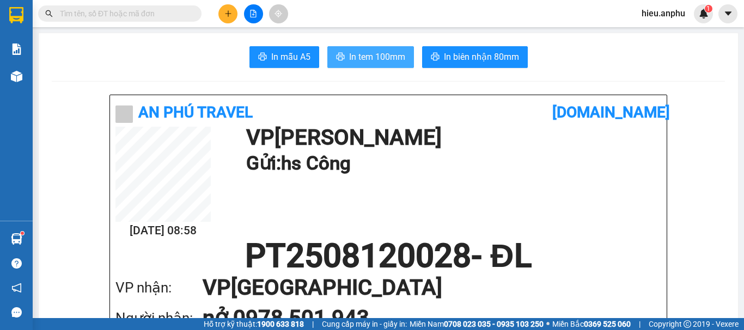
click at [372, 54] on span "In tem 100mm" at bounding box center [377, 57] width 56 height 14
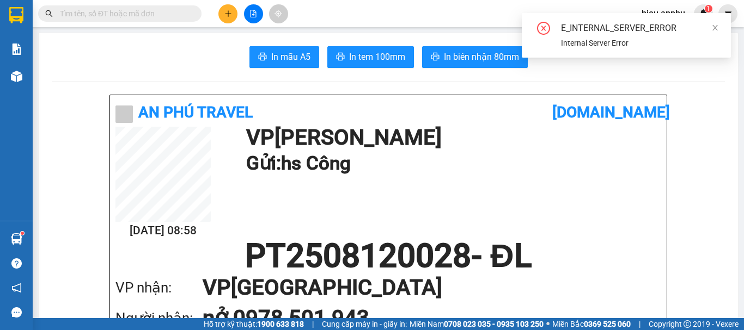
click at [169, 14] on input "text" at bounding box center [124, 14] width 128 height 12
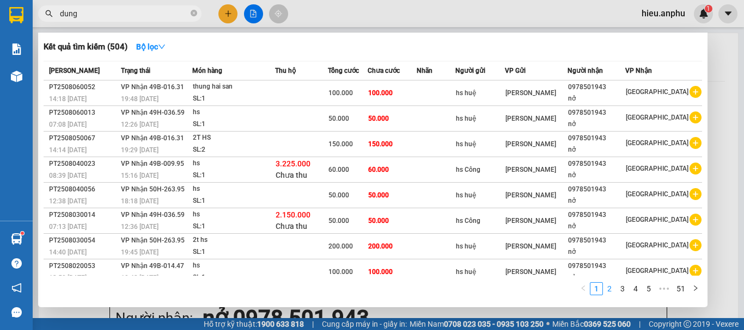
type input "dung"
click at [612, 290] on link "2" at bounding box center [609, 289] width 12 height 12
click at [194, 11] on icon "close-circle" at bounding box center [194, 13] width 7 height 7
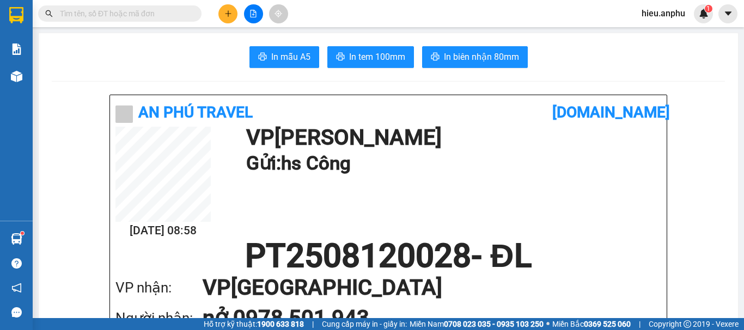
click at [148, 10] on input "text" at bounding box center [124, 14] width 128 height 12
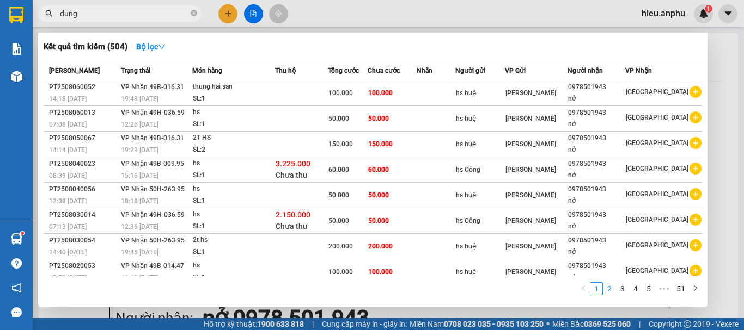
type input "dung"
click at [607, 291] on link "2" at bounding box center [609, 289] width 12 height 12
click at [619, 287] on link "3" at bounding box center [622, 289] width 12 height 12
drag, startPoint x: 630, startPoint y: 288, endPoint x: 636, endPoint y: 288, distance: 6.5
click at [631, 288] on link "4" at bounding box center [635, 289] width 12 height 12
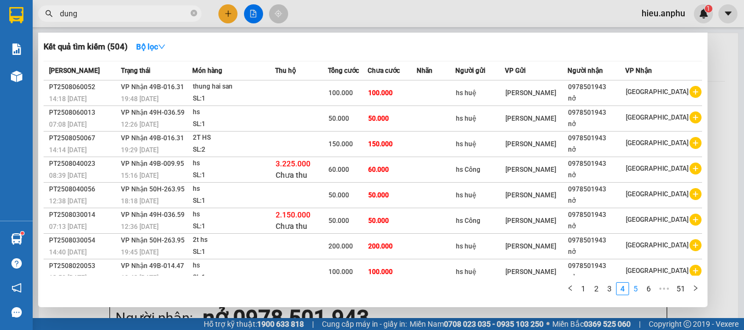
click at [637, 288] on link "5" at bounding box center [635, 289] width 12 height 12
click at [194, 13] on icon "close-circle" at bounding box center [194, 13] width 7 height 7
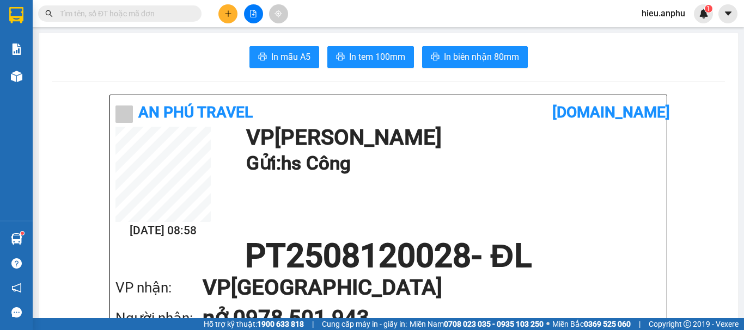
click at [145, 12] on input "text" at bounding box center [124, 14] width 128 height 12
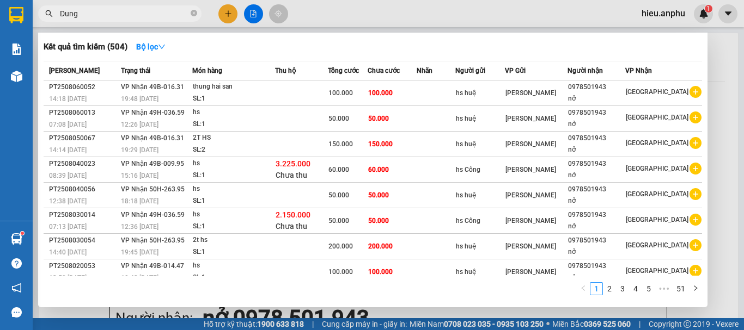
type input "Dung"
click at [252, 50] on div "Kết quả [PERSON_NAME] ( 504 ) Bộ lọc" at bounding box center [373, 46] width 658 height 17
click at [617, 288] on link "3" at bounding box center [622, 289] width 12 height 12
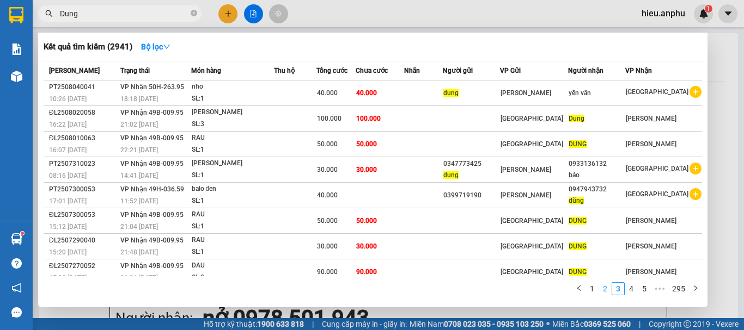
click at [605, 287] on link "2" at bounding box center [605, 289] width 12 height 12
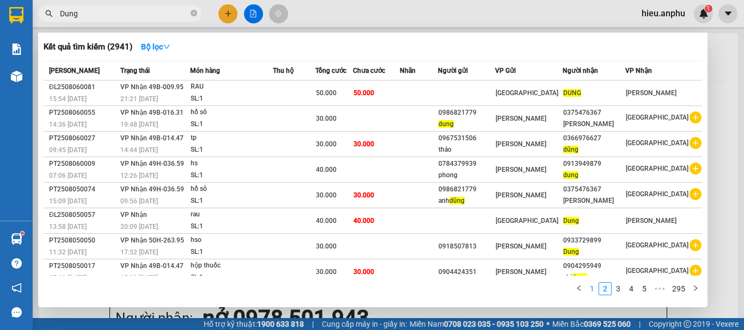
click at [595, 289] on link "1" at bounding box center [592, 289] width 12 height 12
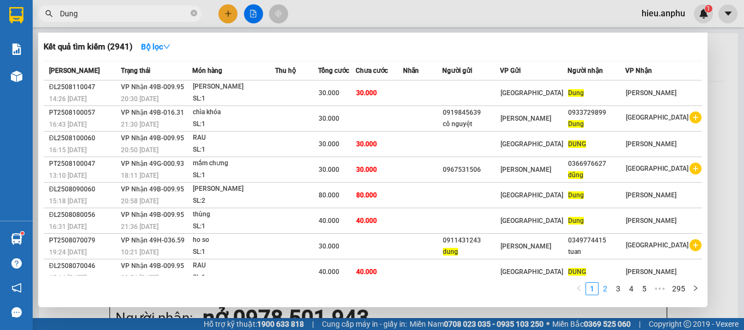
click at [604, 290] on link "2" at bounding box center [605, 289] width 12 height 12
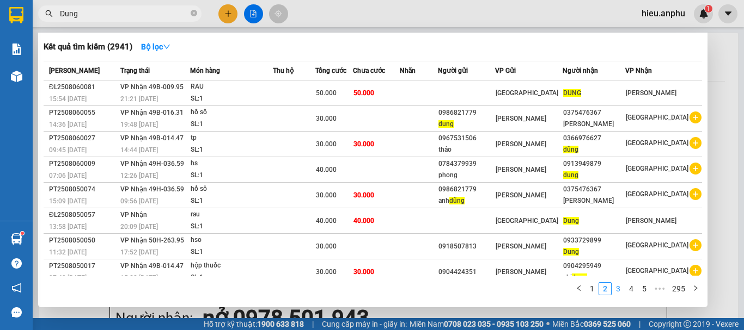
click at [618, 290] on link "3" at bounding box center [618, 289] width 12 height 12
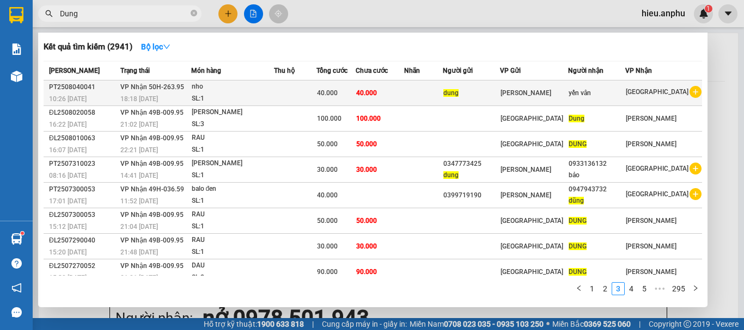
click at [693, 92] on icon "plus-circle" at bounding box center [695, 92] width 12 height 12
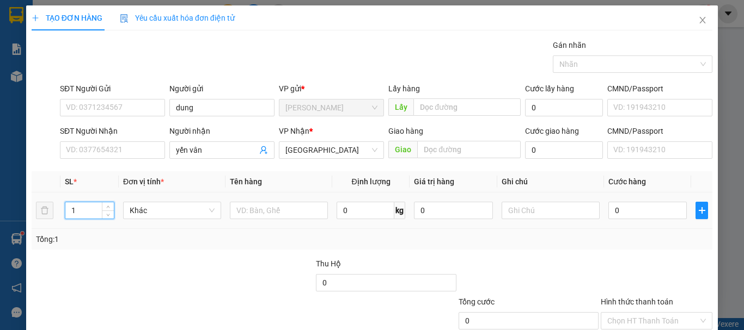
click at [79, 212] on input "1" at bounding box center [89, 210] width 48 height 16
type input "4"
click at [255, 216] on input "text" at bounding box center [279, 210] width 98 height 17
type input "3t xop + 2 giay"
click at [88, 213] on input "4" at bounding box center [89, 210] width 48 height 16
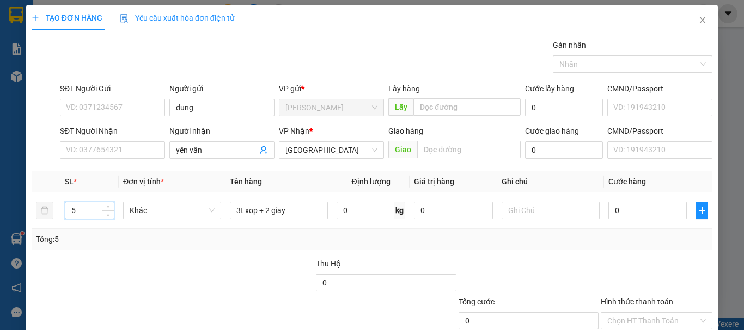
type input "5"
click at [184, 242] on div "Tổng: 5" at bounding box center [162, 240] width 252 height 12
click at [632, 211] on input "0" at bounding box center [647, 210] width 78 height 17
click at [648, 212] on input "0" at bounding box center [647, 210] width 78 height 17
click at [630, 210] on input "0" at bounding box center [647, 210] width 78 height 17
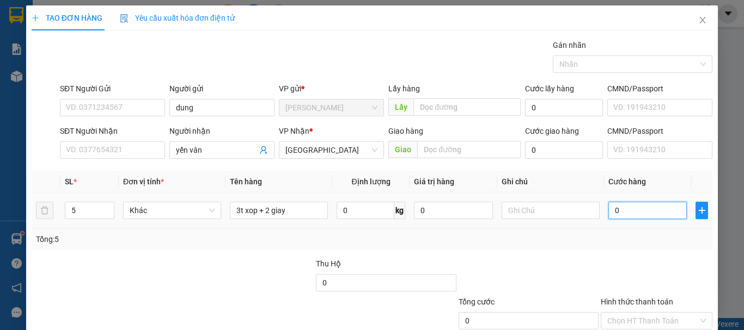
type input "02"
type input "2"
type input "023"
type input "23"
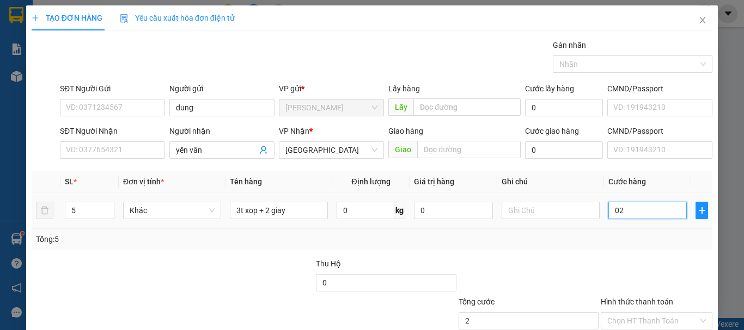
type input "23"
type input "02"
type input "2"
type input "0"
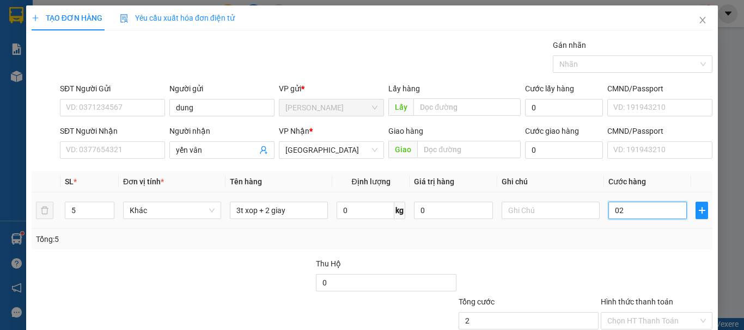
type input "0"
drag, startPoint x: 629, startPoint y: 210, endPoint x: 573, endPoint y: 209, distance: 56.1
click at [573, 209] on tr "5 Khác 3t xop + 2 giay 0 kg 0 0" at bounding box center [372, 211] width 680 height 36
type input "2"
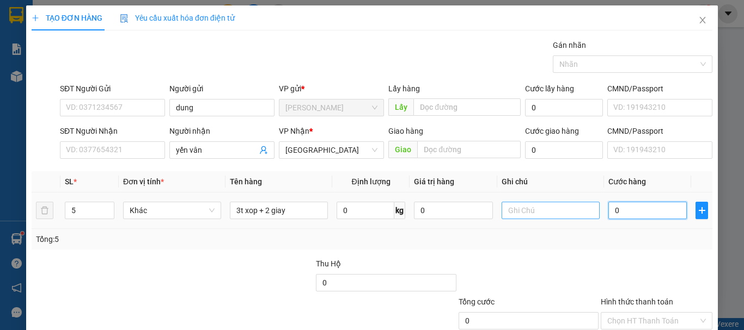
type input "2"
type input "23"
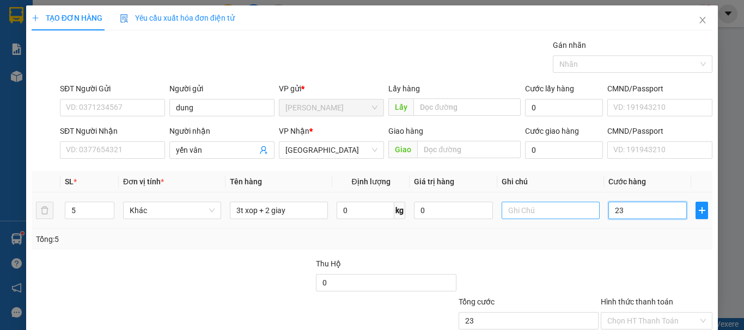
type input "230"
type input "230.000"
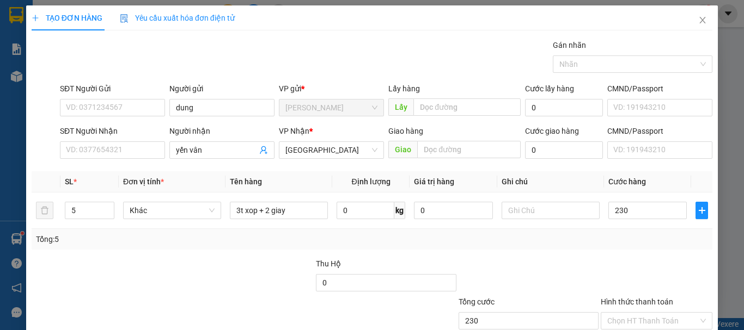
type input "230.000"
click at [601, 241] on div "Tổng: 5" at bounding box center [372, 240] width 672 height 12
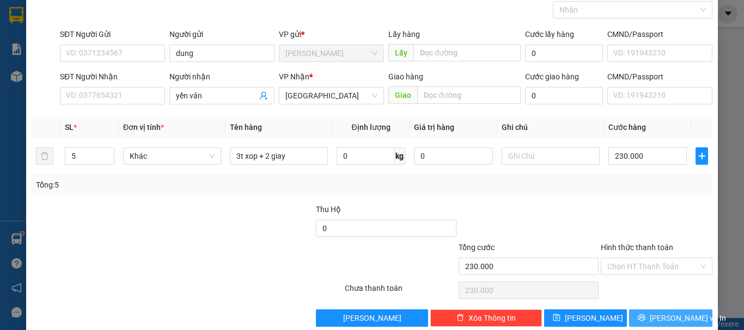
click at [668, 318] on span "[PERSON_NAME] và In" at bounding box center [687, 318] width 76 height 12
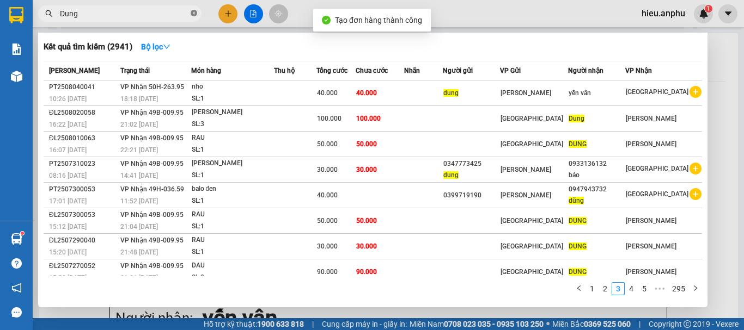
click at [191, 11] on icon "close-circle" at bounding box center [194, 13] width 7 height 7
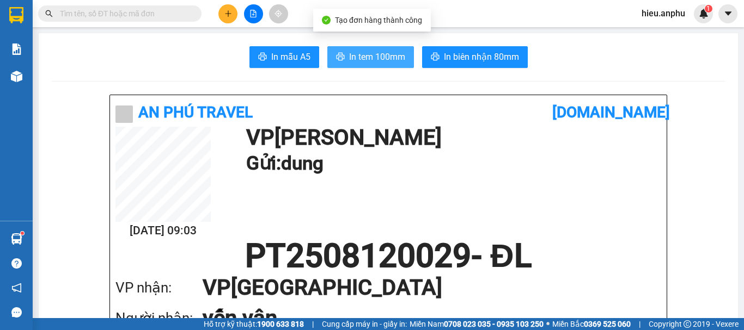
click at [361, 53] on span "In tem 100mm" at bounding box center [377, 57] width 56 height 14
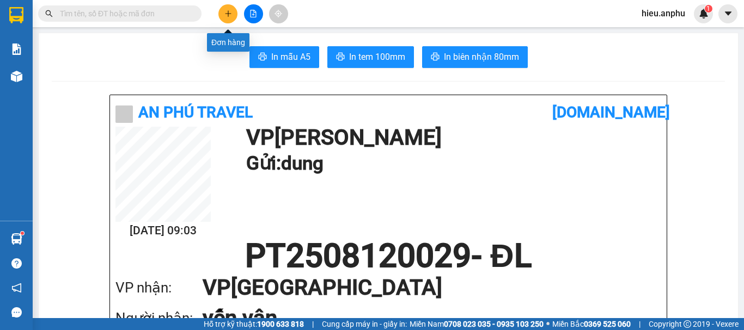
click at [226, 13] on icon "plus" at bounding box center [228, 14] width 8 height 8
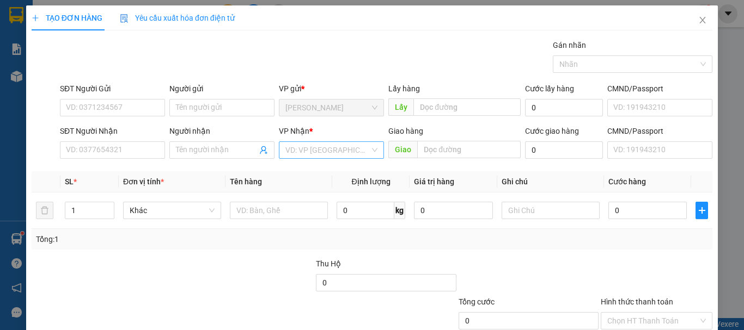
click at [300, 151] on input "search" at bounding box center [327, 150] width 84 height 16
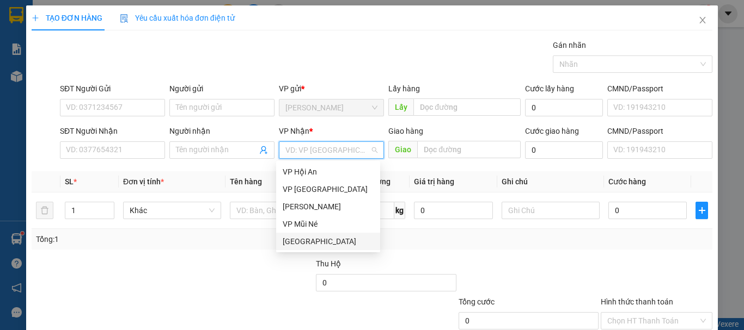
click at [310, 236] on div "[GEOGRAPHIC_DATA]" at bounding box center [328, 242] width 91 height 12
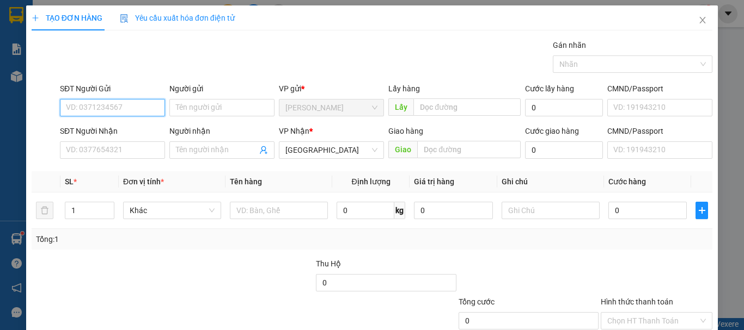
click at [119, 106] on input "SĐT Người Gửi" at bounding box center [112, 107] width 105 height 17
click at [125, 103] on input "SĐT Người Gửi" at bounding box center [112, 107] width 105 height 17
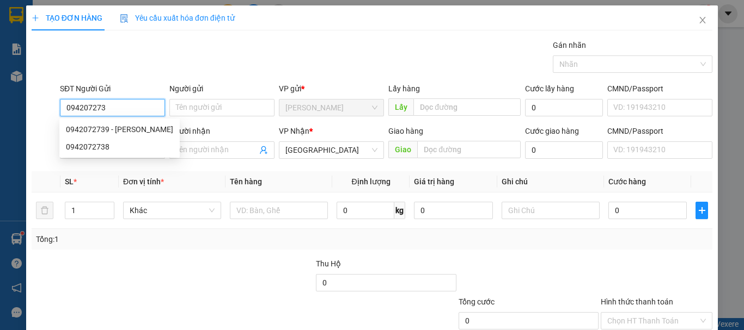
type input "0942072739"
click at [130, 128] on div "0942072739 - [PERSON_NAME]" at bounding box center [119, 130] width 107 height 12
type input "Thảo"
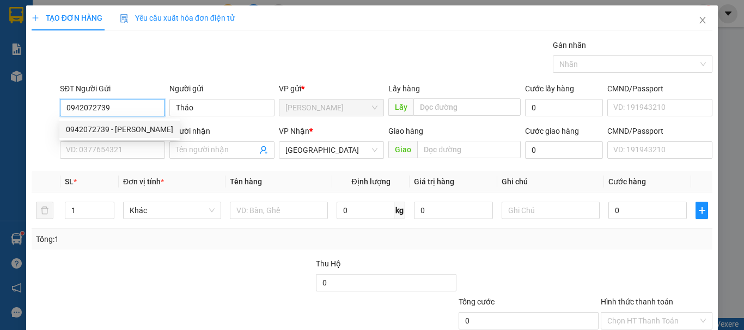
type input "40.000"
type input "0942072739"
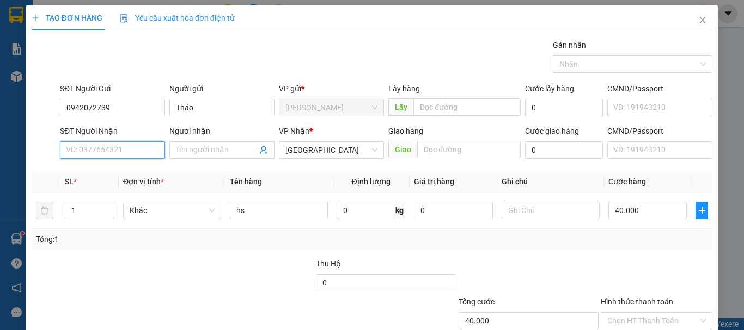
click at [131, 156] on input "SĐT Người Nhận" at bounding box center [112, 150] width 105 height 17
type input "0941106789"
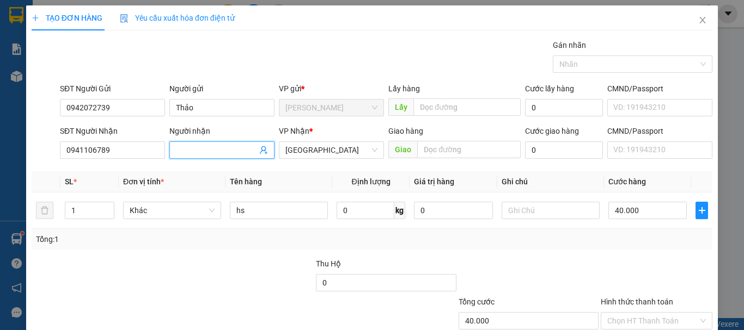
click at [202, 150] on input "Người nhận" at bounding box center [216, 150] width 81 height 12
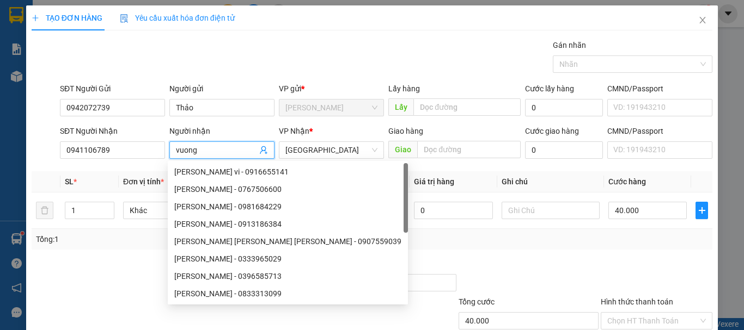
type input "vuong"
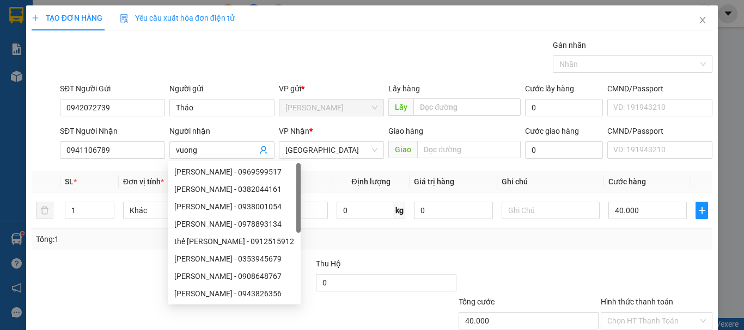
click at [111, 261] on div at bounding box center [101, 277] width 142 height 38
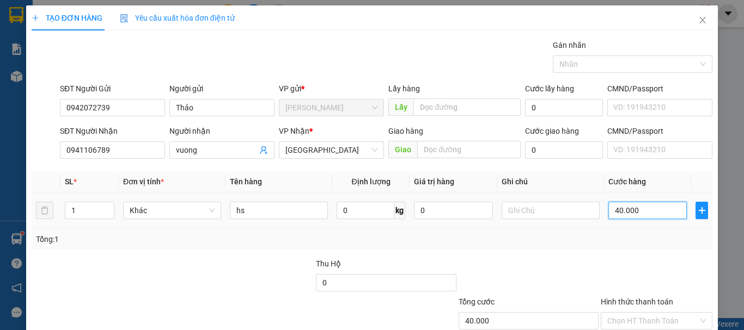
type input "0"
type input "5"
click at [641, 213] on input "0" at bounding box center [647, 210] width 78 height 17
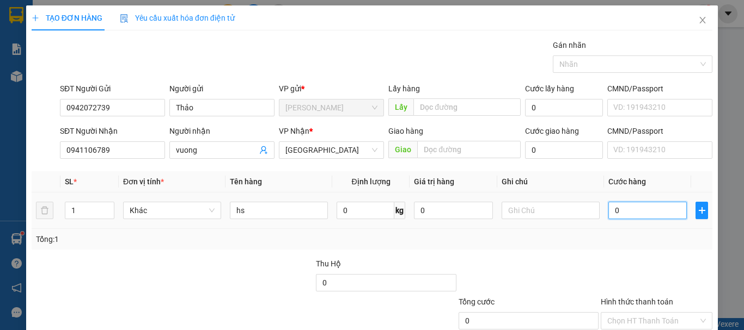
type input "0"
drag, startPoint x: 641, startPoint y: 214, endPoint x: 585, endPoint y: 206, distance: 56.2
click at [585, 206] on tr "1 Khác hs 0 kg 0 0" at bounding box center [372, 211] width 680 height 36
type input "5"
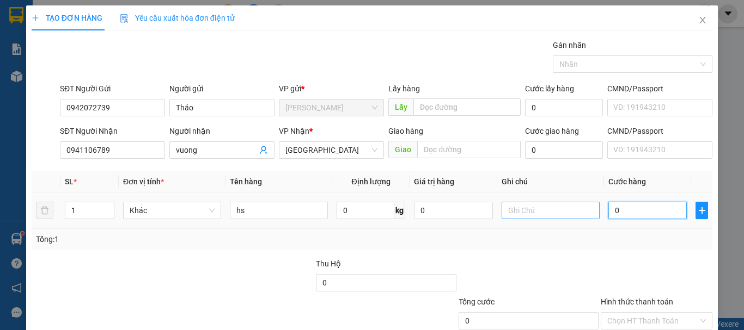
type input "5"
type input "50"
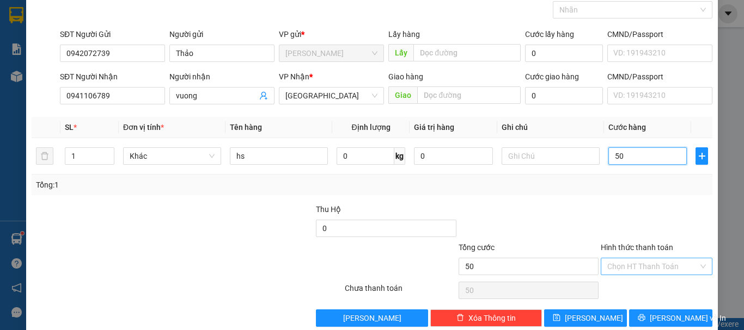
type input "50"
type input "50.000"
click at [634, 268] on input "Hình thức thanh toán" at bounding box center [652, 267] width 91 height 16
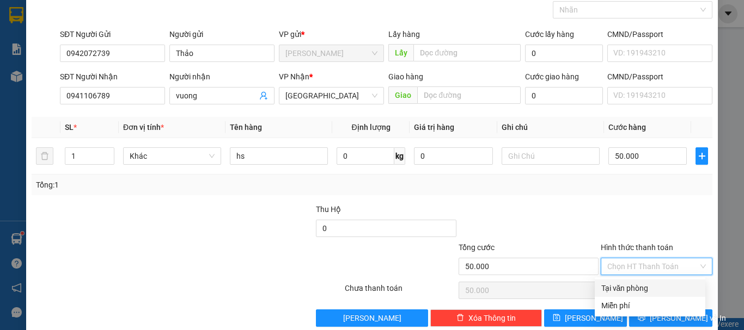
click at [630, 286] on div "Tại văn phòng" at bounding box center [649, 289] width 97 height 12
type input "0"
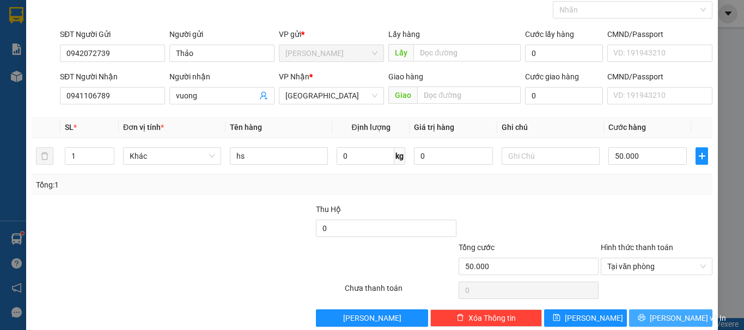
click at [652, 321] on button "[PERSON_NAME] và In" at bounding box center [670, 318] width 83 height 17
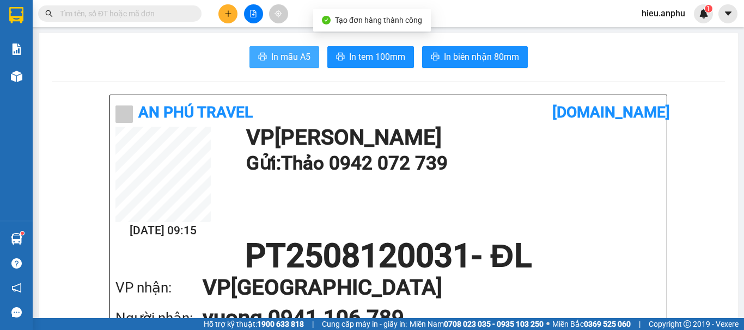
click at [274, 56] on span "In mẫu A5" at bounding box center [290, 57] width 39 height 14
